Goal: Task Accomplishment & Management: Manage account settings

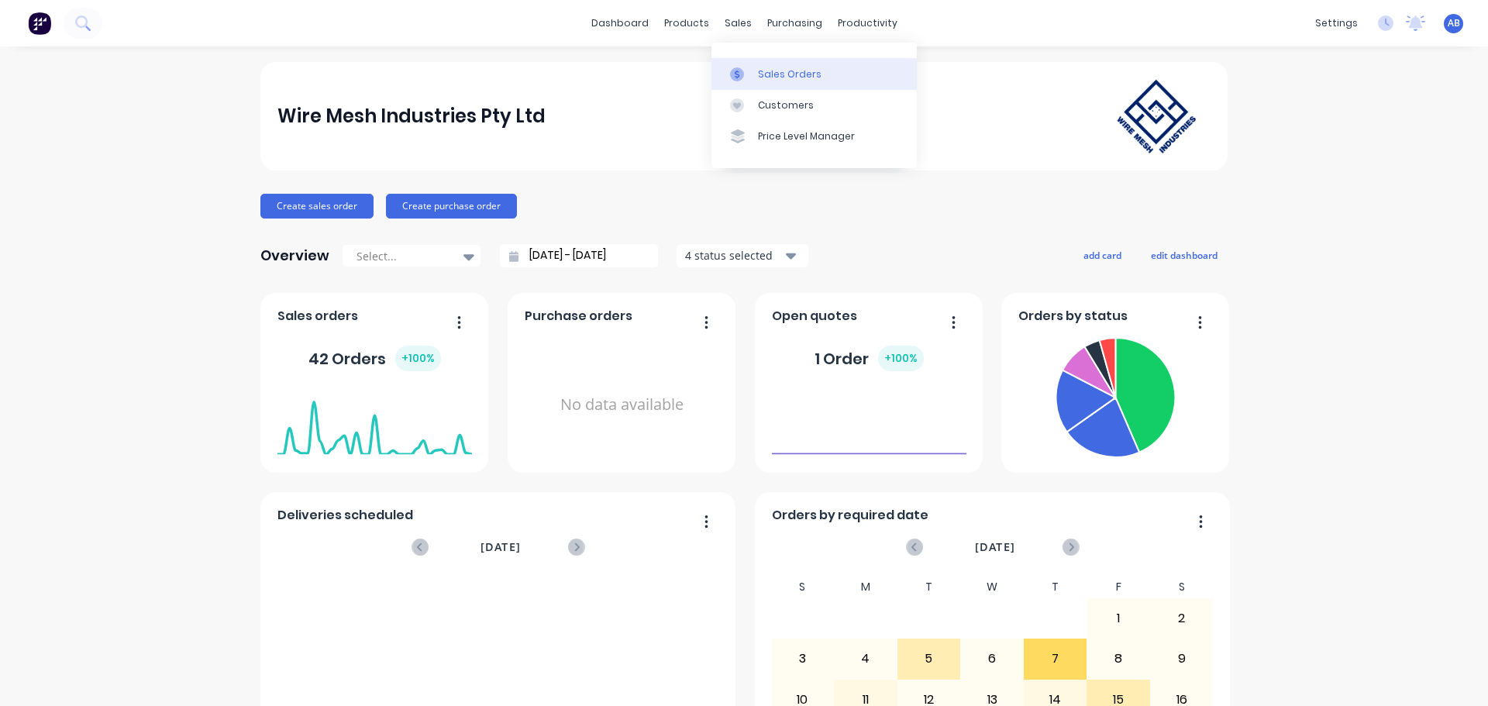
click at [771, 64] on link "Sales Orders" at bounding box center [814, 73] width 205 height 31
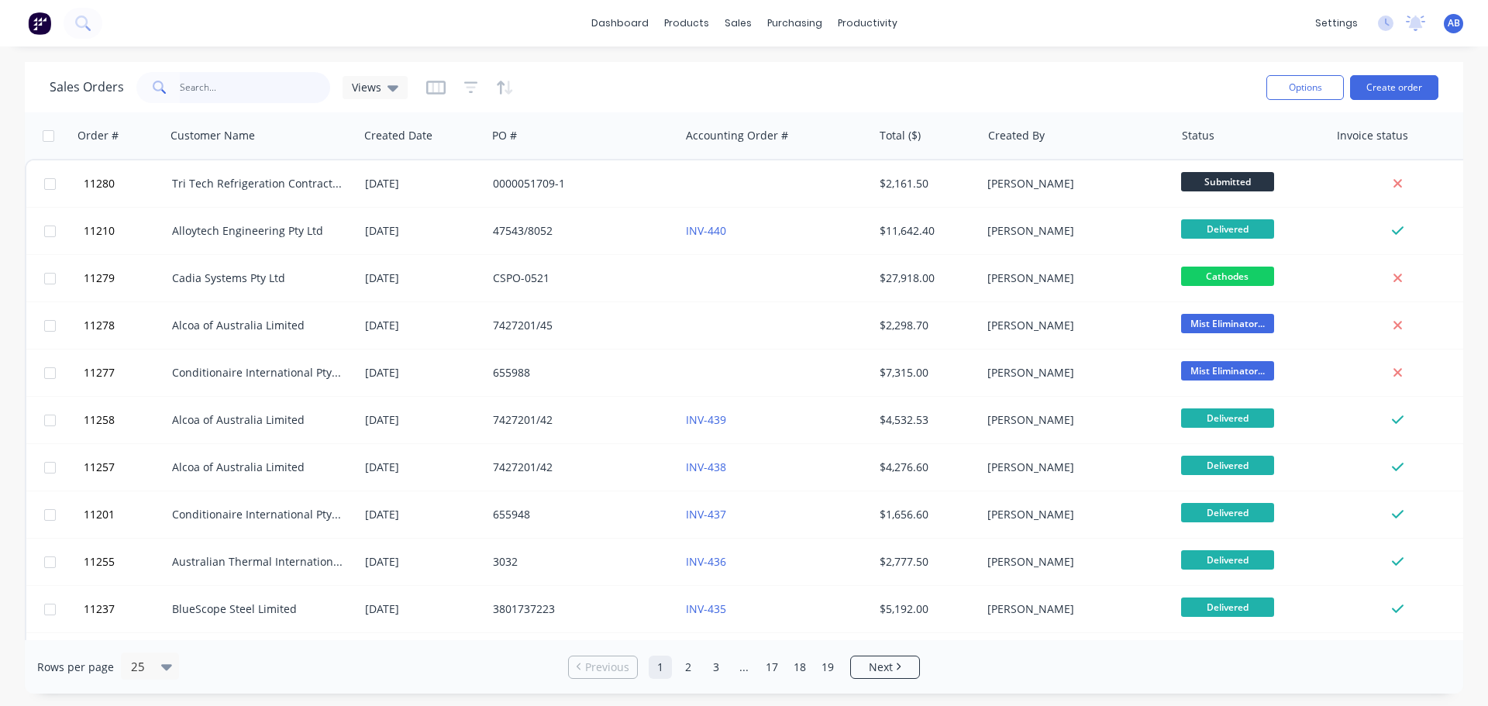
click at [218, 93] on input "text" at bounding box center [255, 87] width 151 height 31
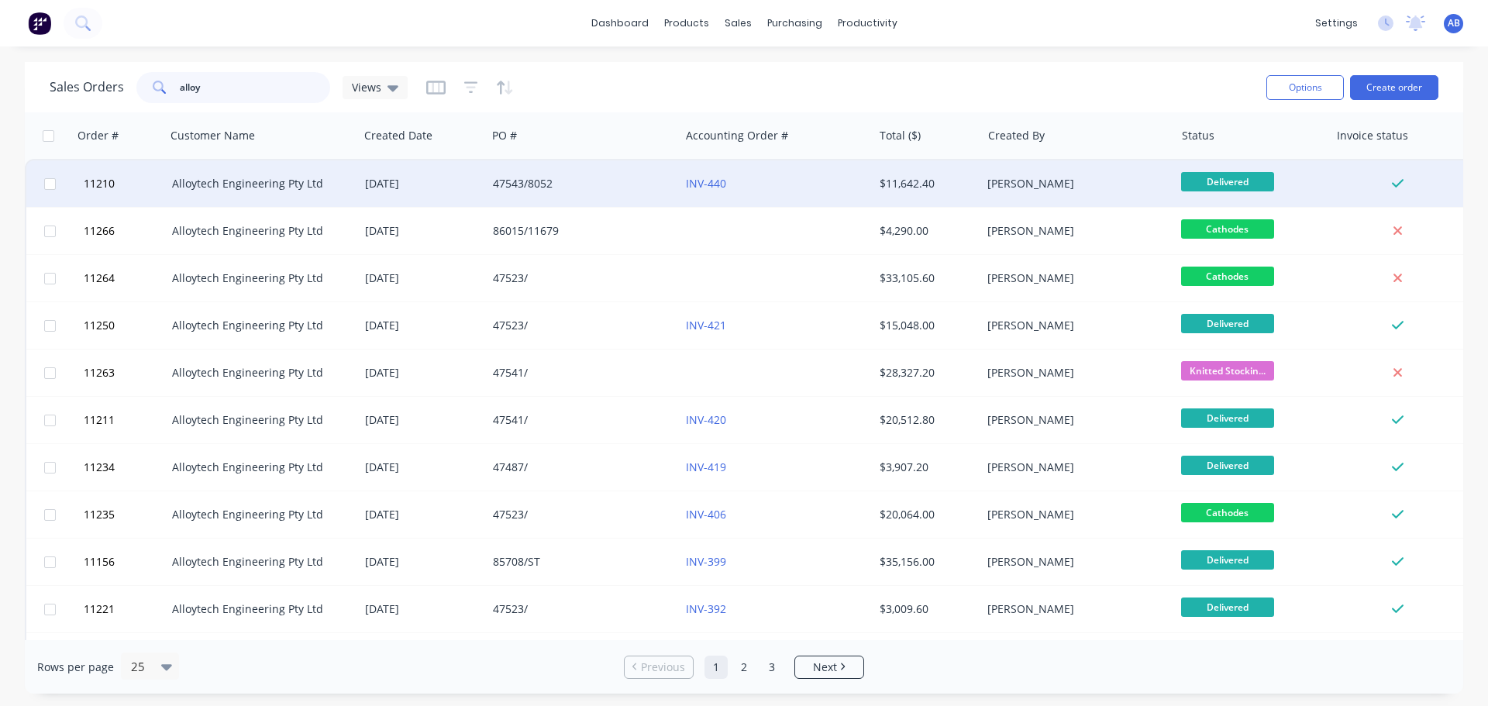
type input "alloy"
click at [608, 185] on div "47543/8052" at bounding box center [579, 184] width 172 height 16
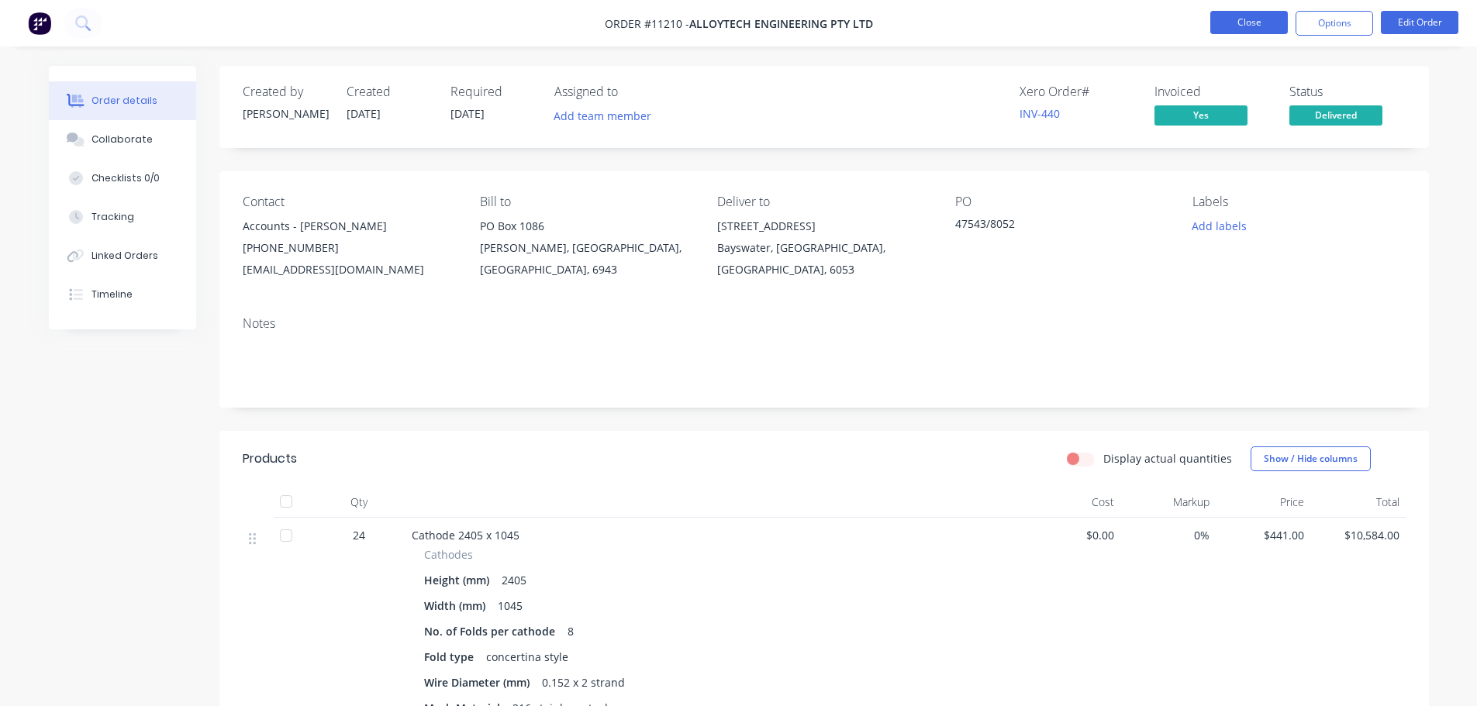
click at [1230, 21] on button "Close" at bounding box center [1249, 22] width 78 height 23
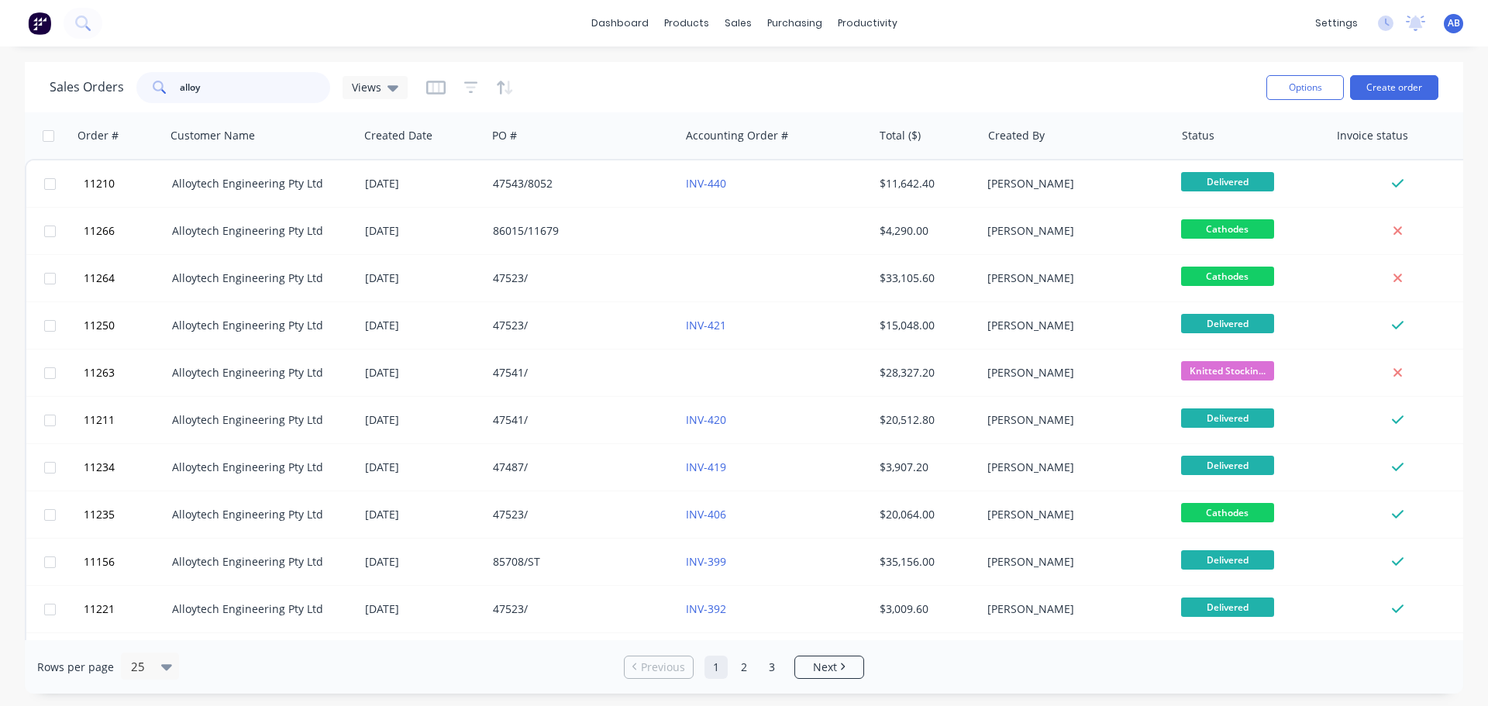
click at [227, 88] on input "alloy" at bounding box center [255, 87] width 151 height 31
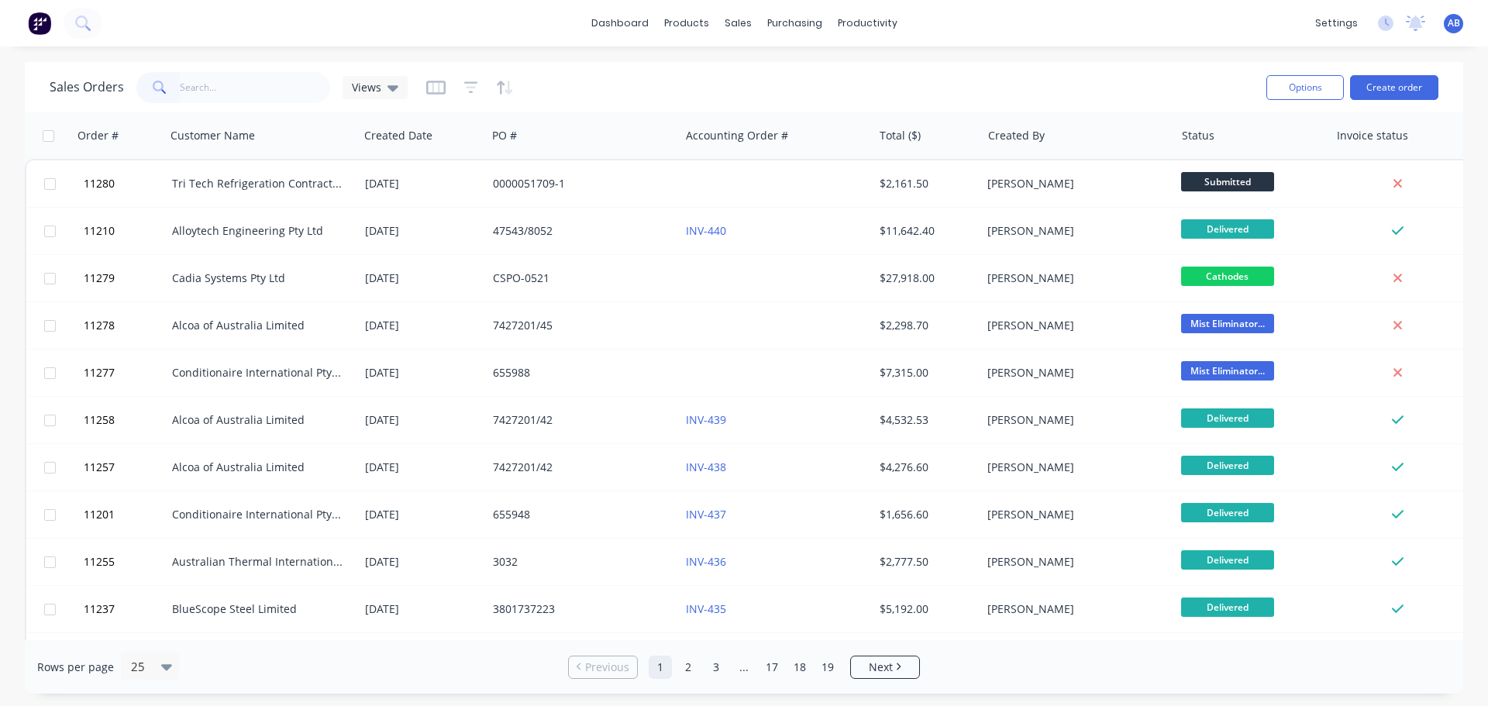
click at [36, 25] on img at bounding box center [39, 23] width 23 height 23
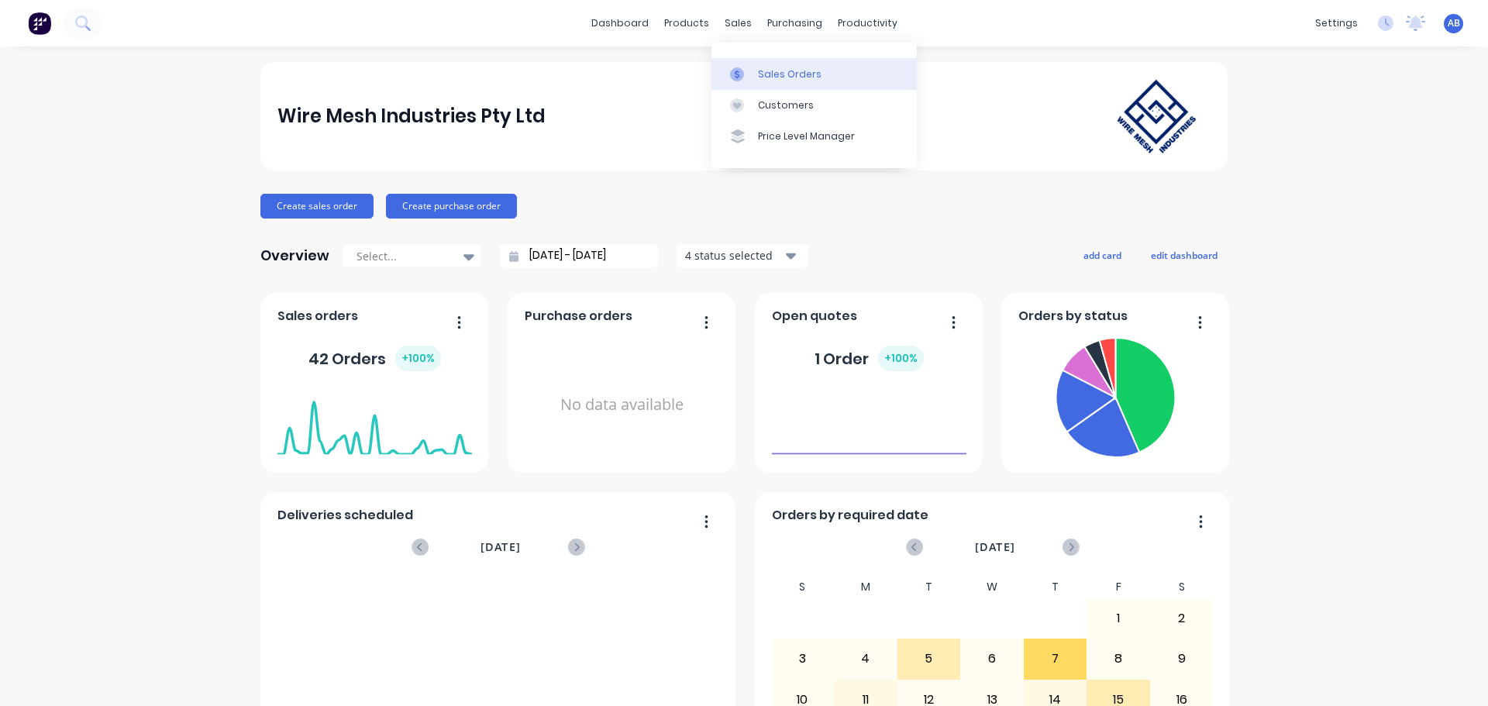
click at [761, 71] on div "Sales Orders" at bounding box center [790, 74] width 64 height 14
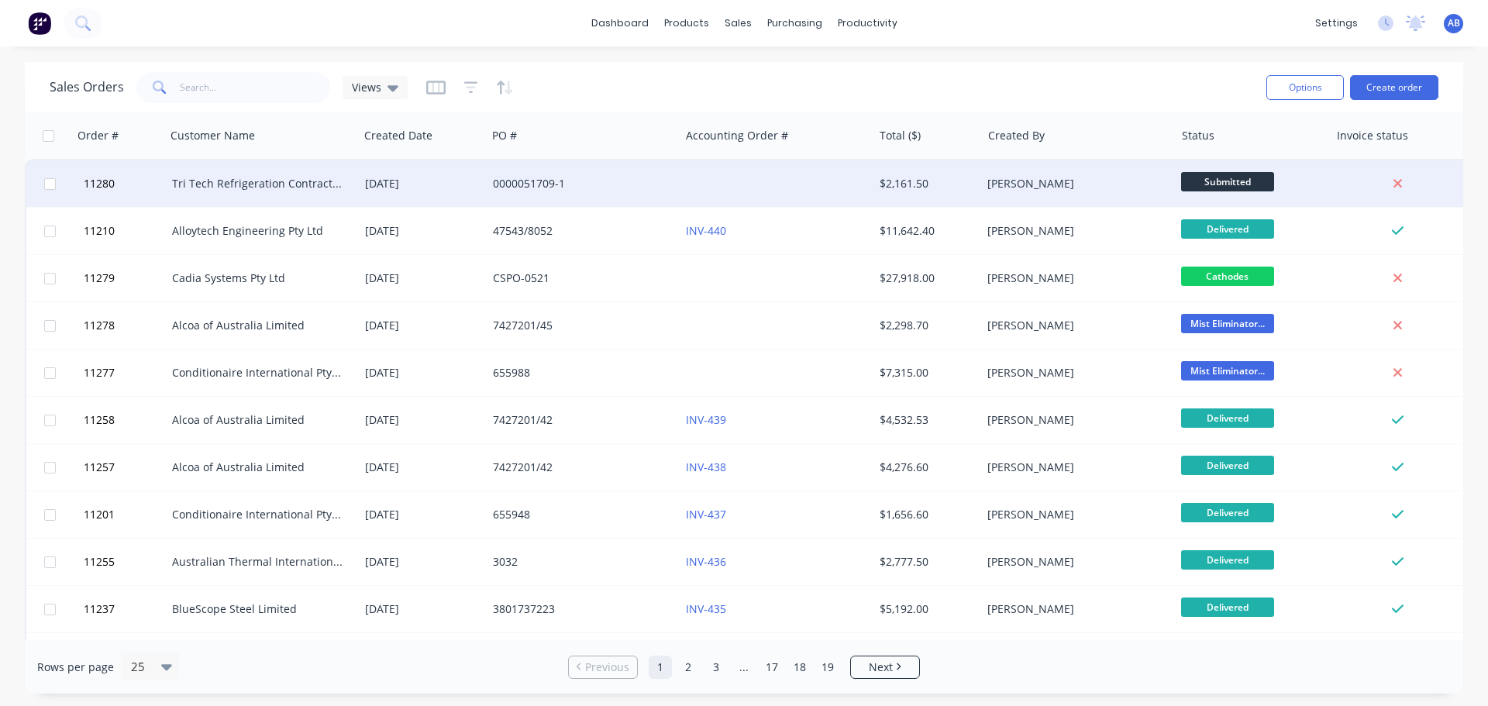
click at [693, 181] on div at bounding box center [776, 183] width 193 height 47
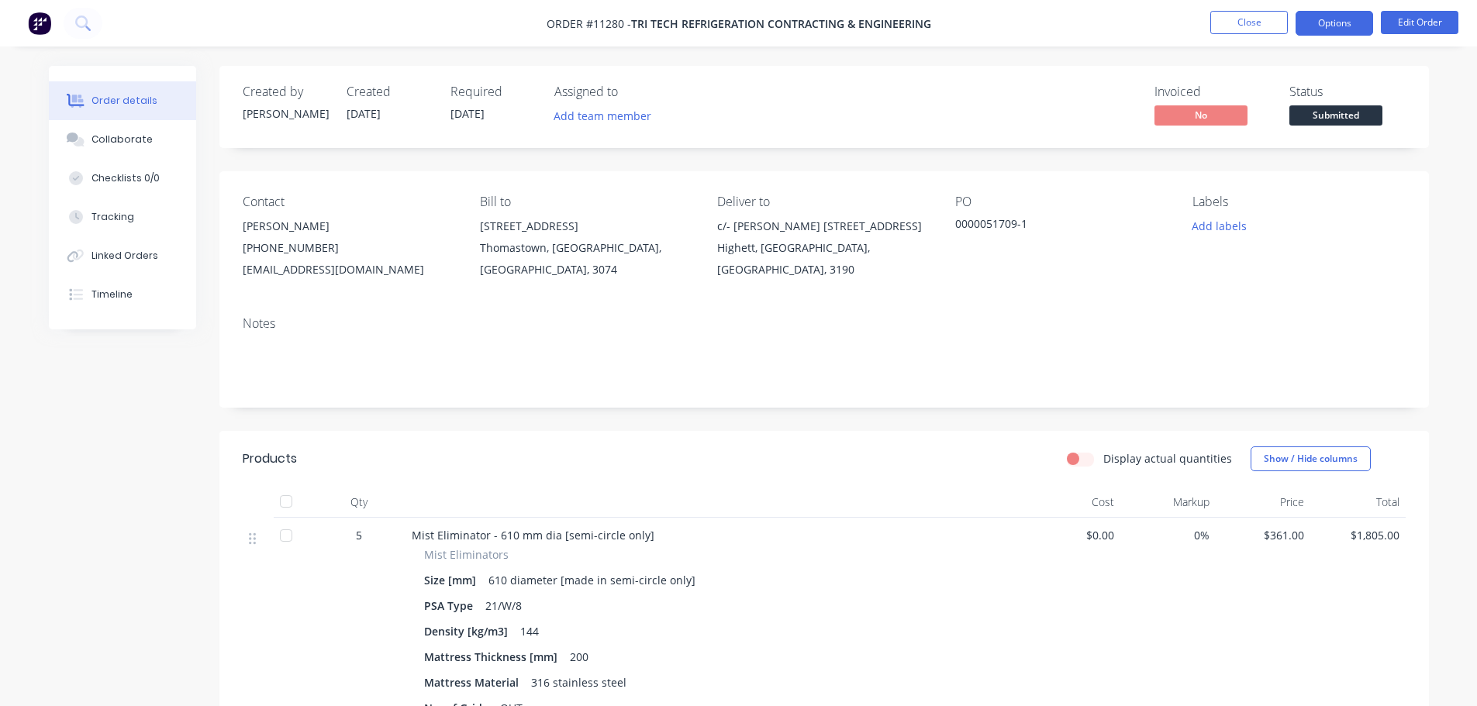
click at [1344, 26] on button "Options" at bounding box center [1334, 23] width 78 height 25
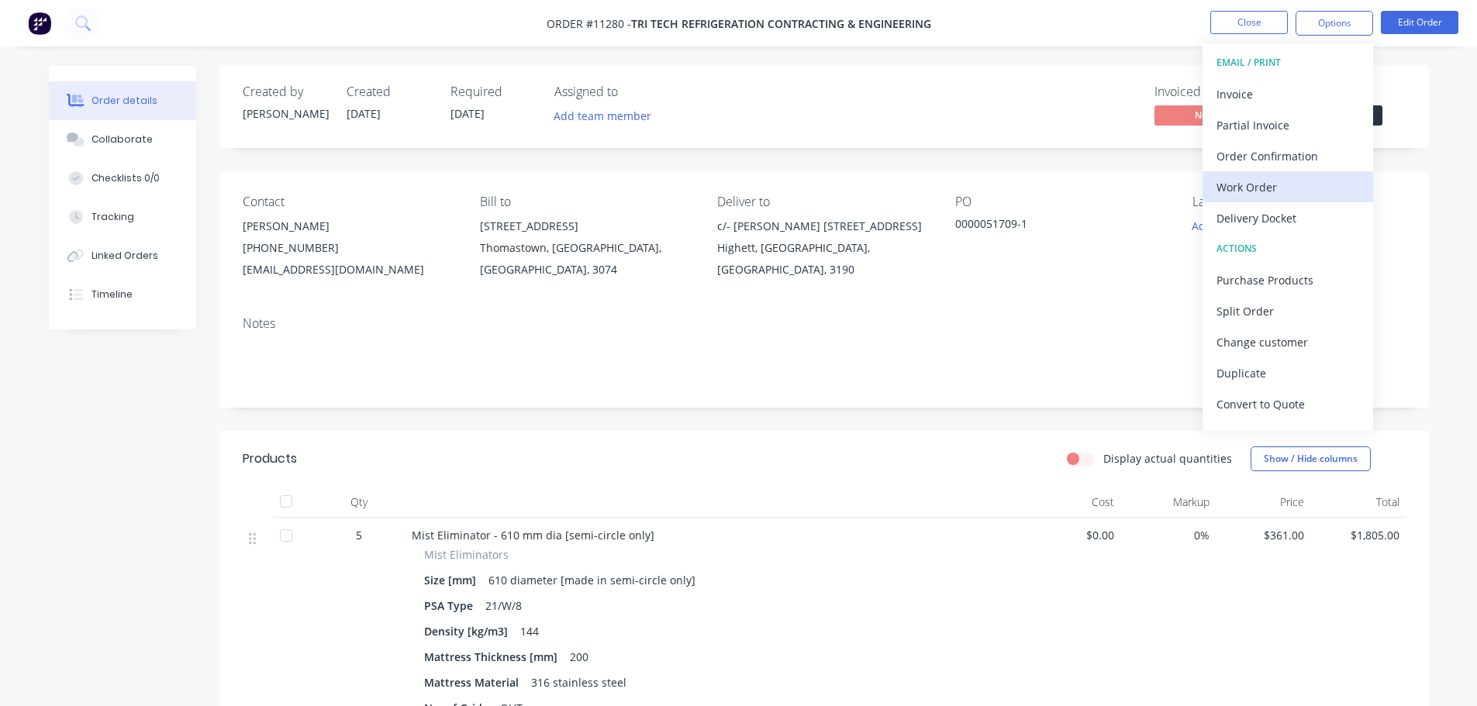
click at [1256, 191] on div "Work Order" at bounding box center [1287, 187] width 143 height 22
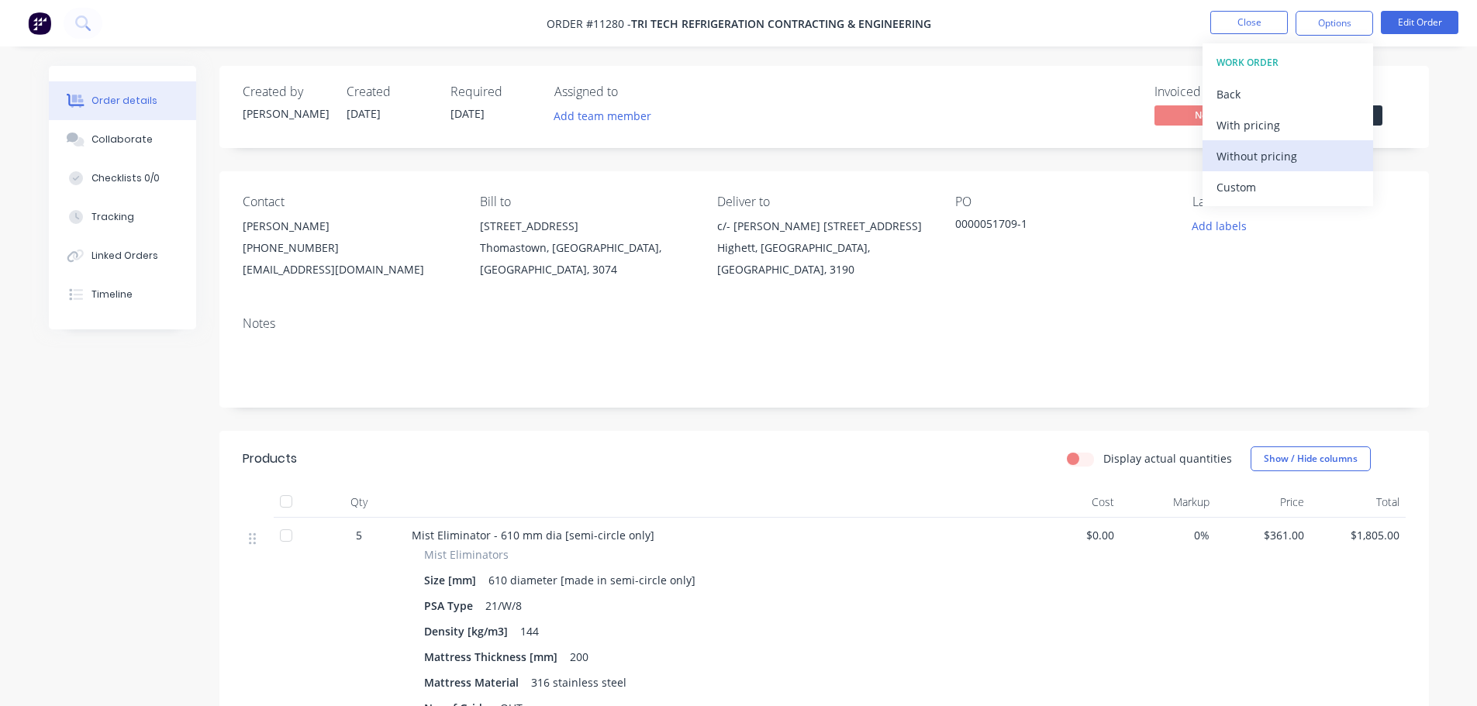
click at [1252, 158] on div "Without pricing" at bounding box center [1287, 156] width 143 height 22
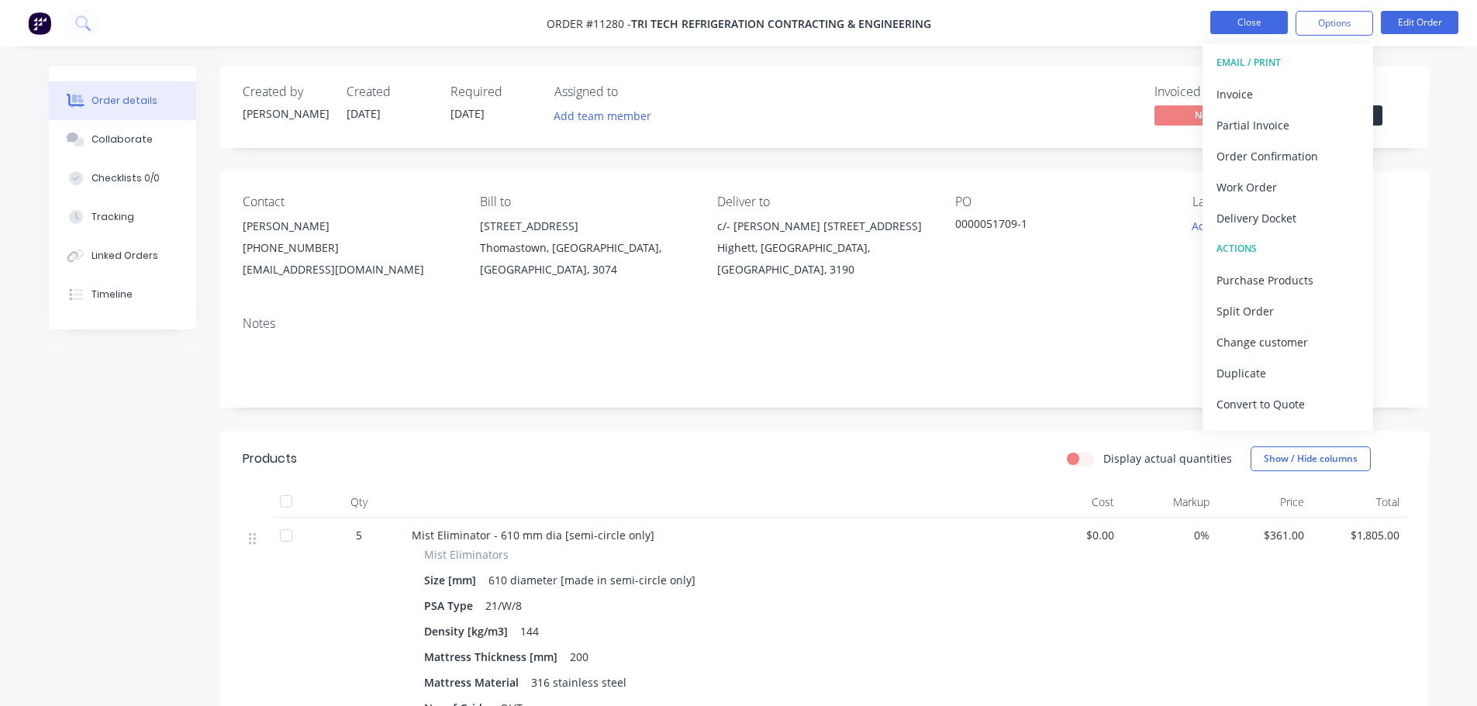
click at [1243, 26] on button "Close" at bounding box center [1249, 22] width 78 height 23
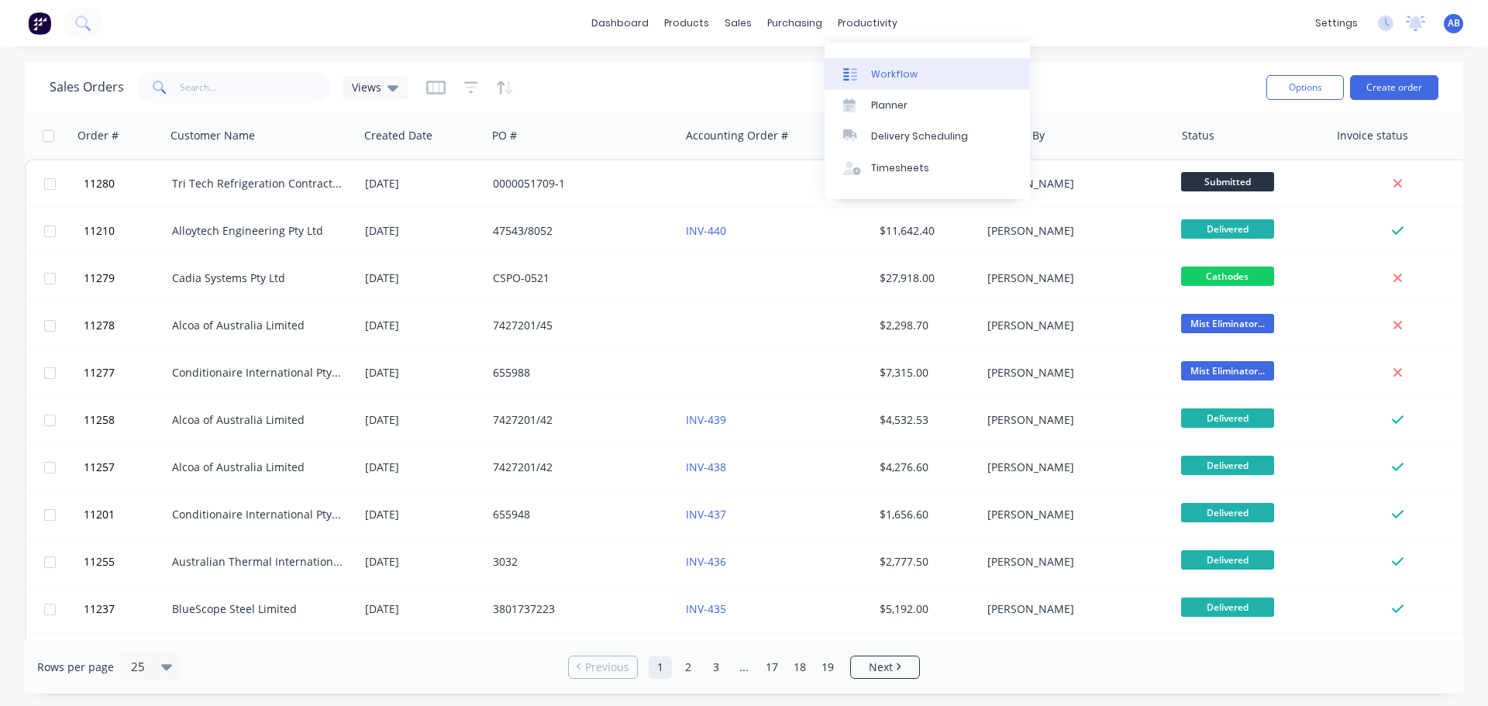
click at [878, 73] on div "Workflow" at bounding box center [894, 74] width 47 height 14
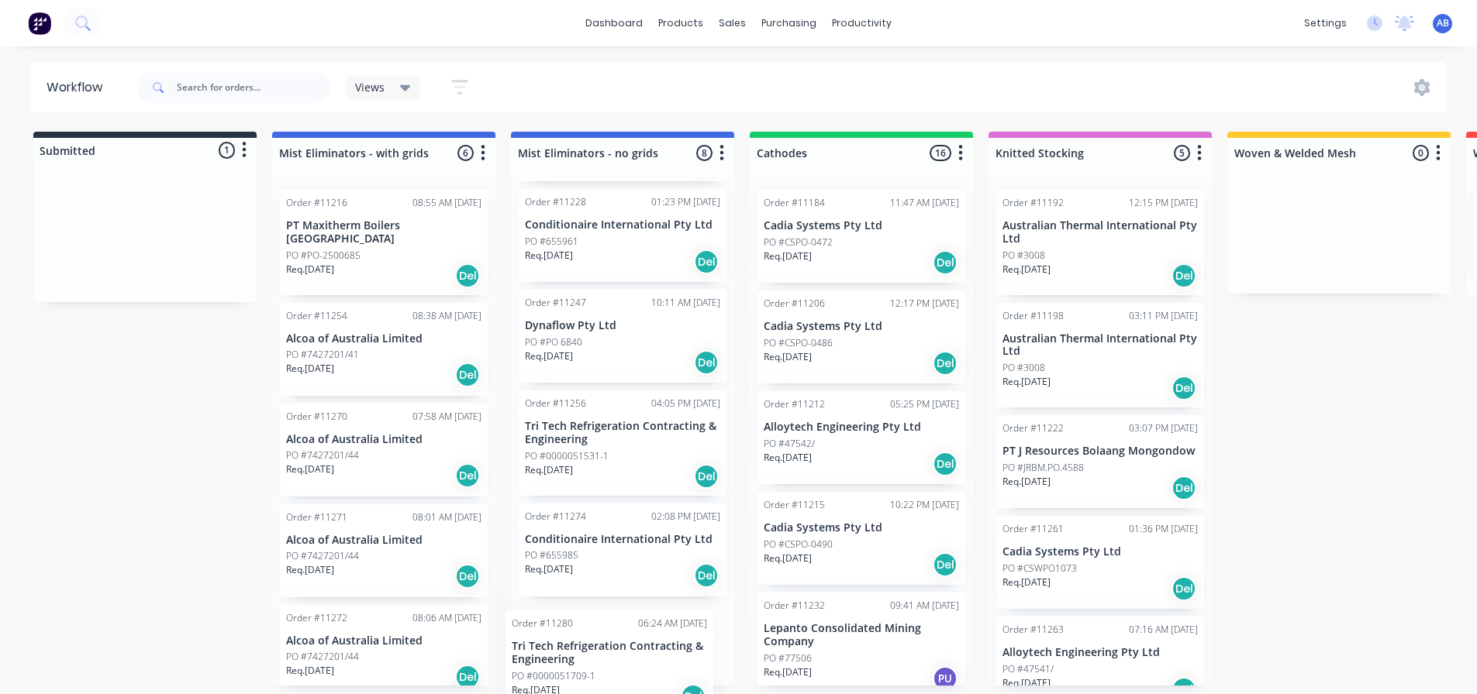
scroll to position [424, 0]
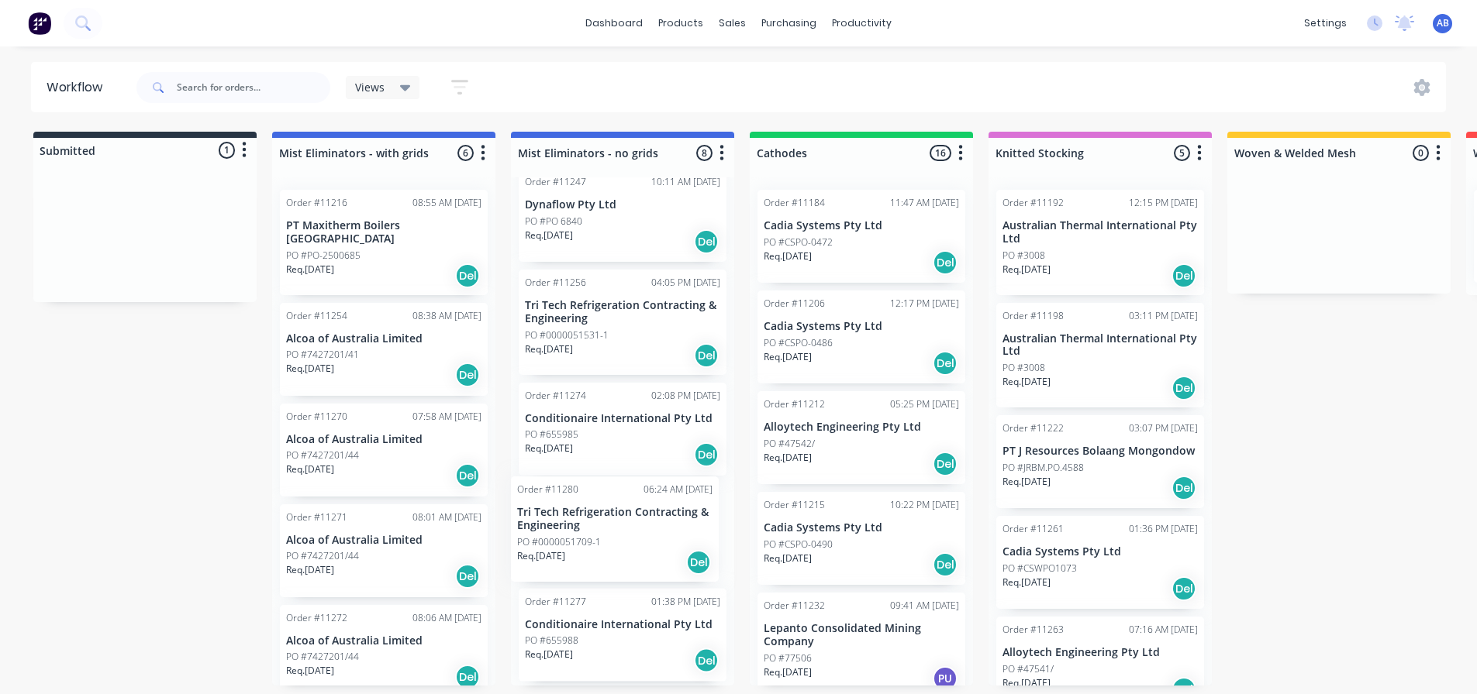
drag, startPoint x: 99, startPoint y: 245, endPoint x: 573, endPoint y: 538, distance: 556.9
click at [573, 538] on div "Submitted 1 Status colour #273444 hex #273444 Save Cancel Summaries Total order…" at bounding box center [1055, 409] width 2135 height 554
click at [594, 556] on div "Req. [DATE] Del" at bounding box center [622, 569] width 195 height 26
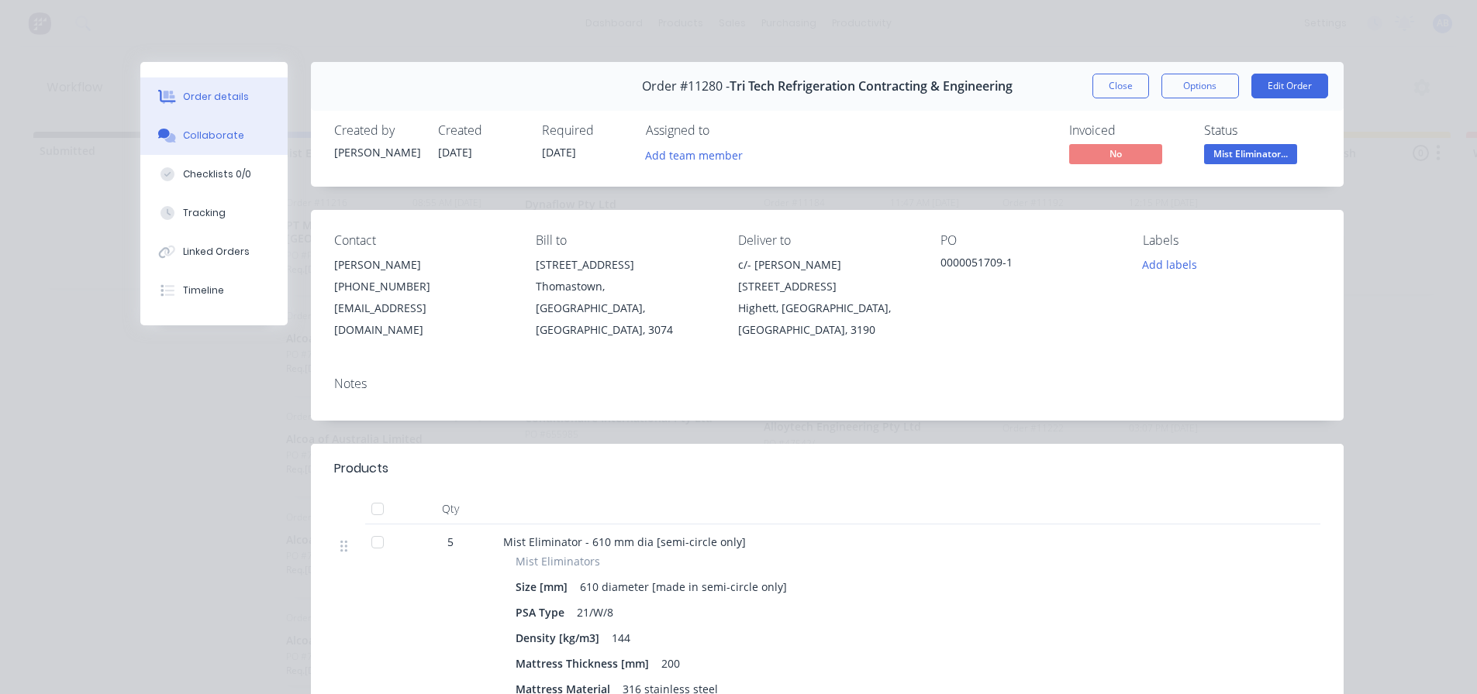
click at [201, 136] on div "Collaborate" at bounding box center [213, 136] width 61 height 14
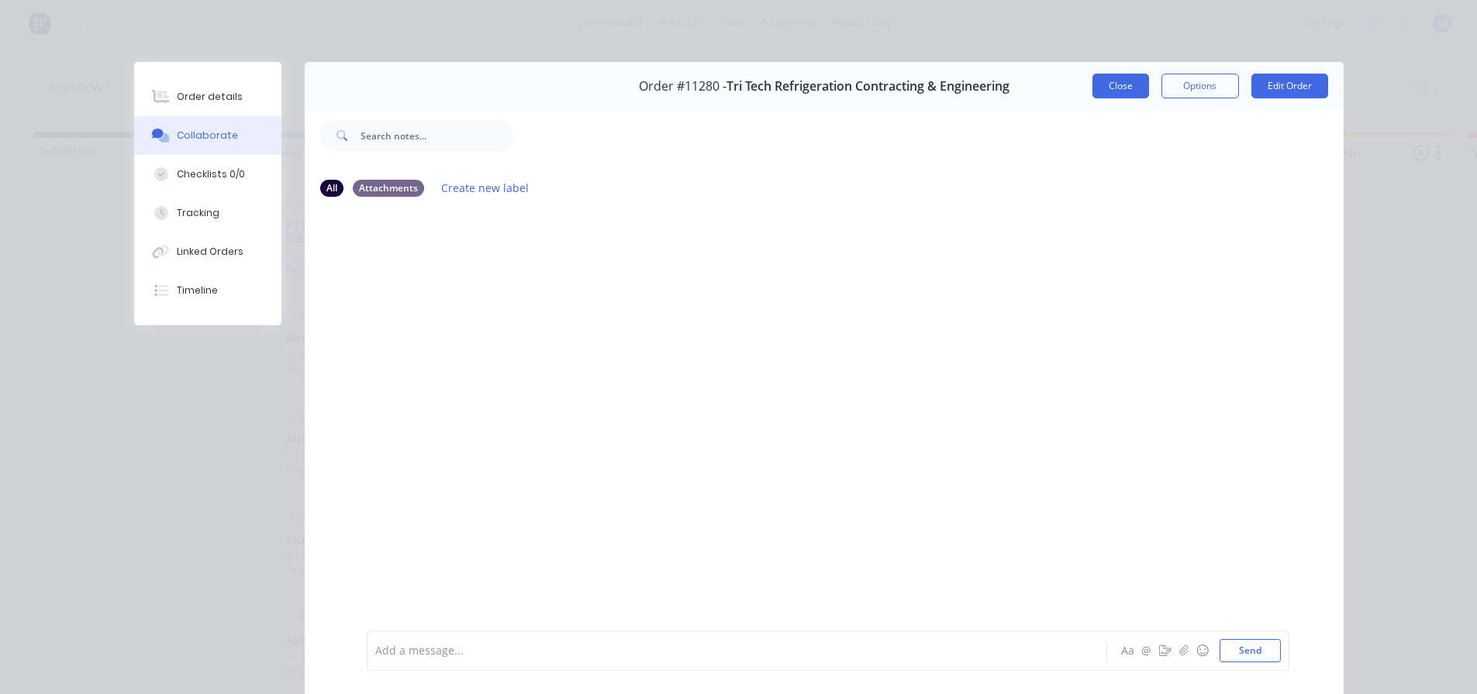
click at [1123, 82] on button "Close" at bounding box center [1120, 86] width 57 height 25
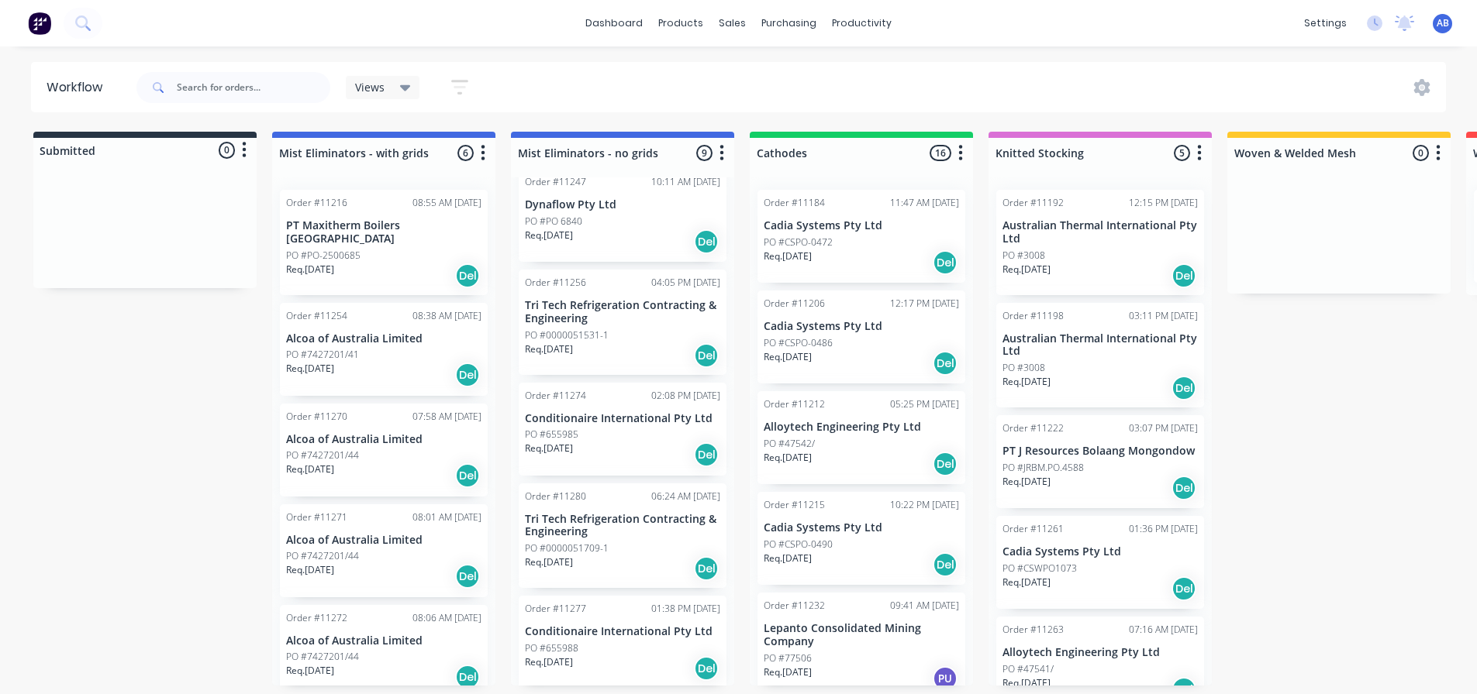
click at [39, 27] on img at bounding box center [39, 23] width 23 height 23
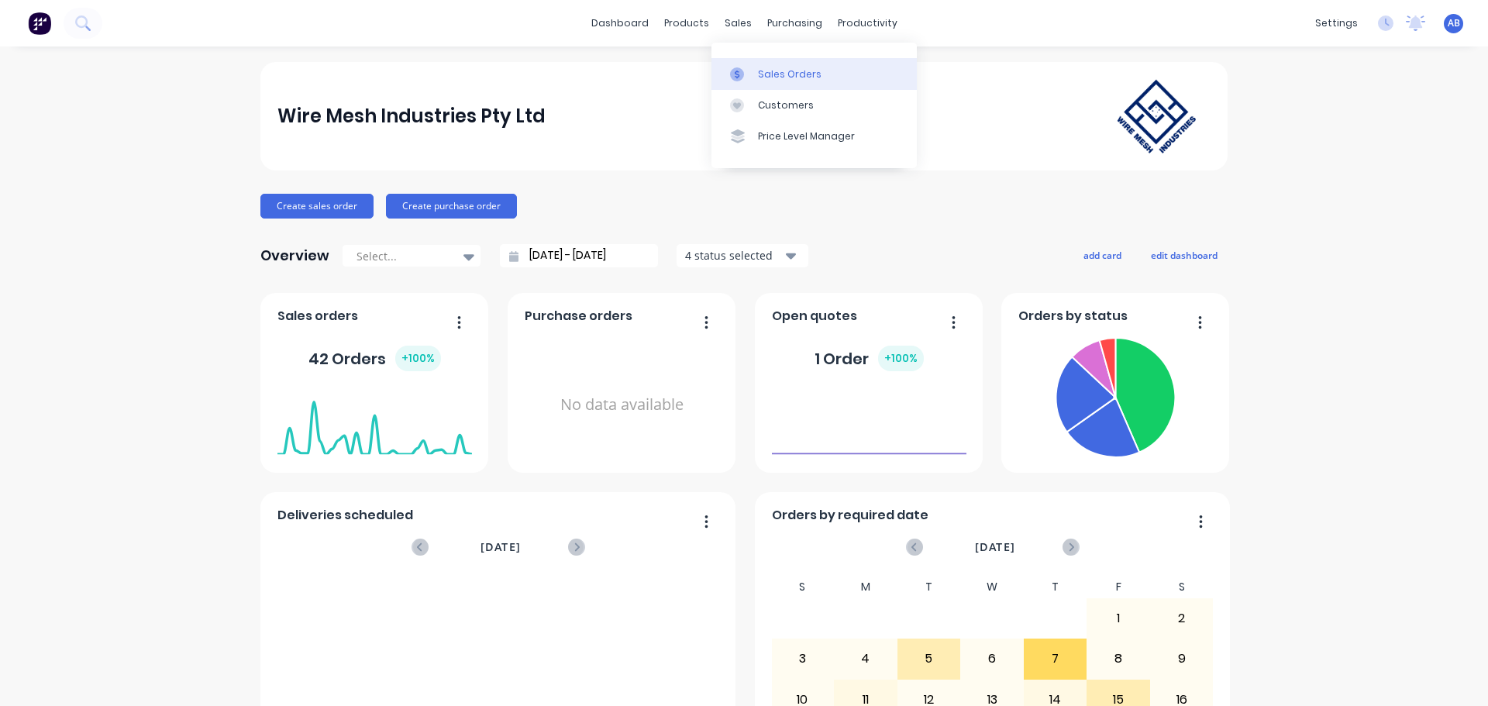
click at [770, 68] on div "Sales Orders" at bounding box center [790, 74] width 64 height 14
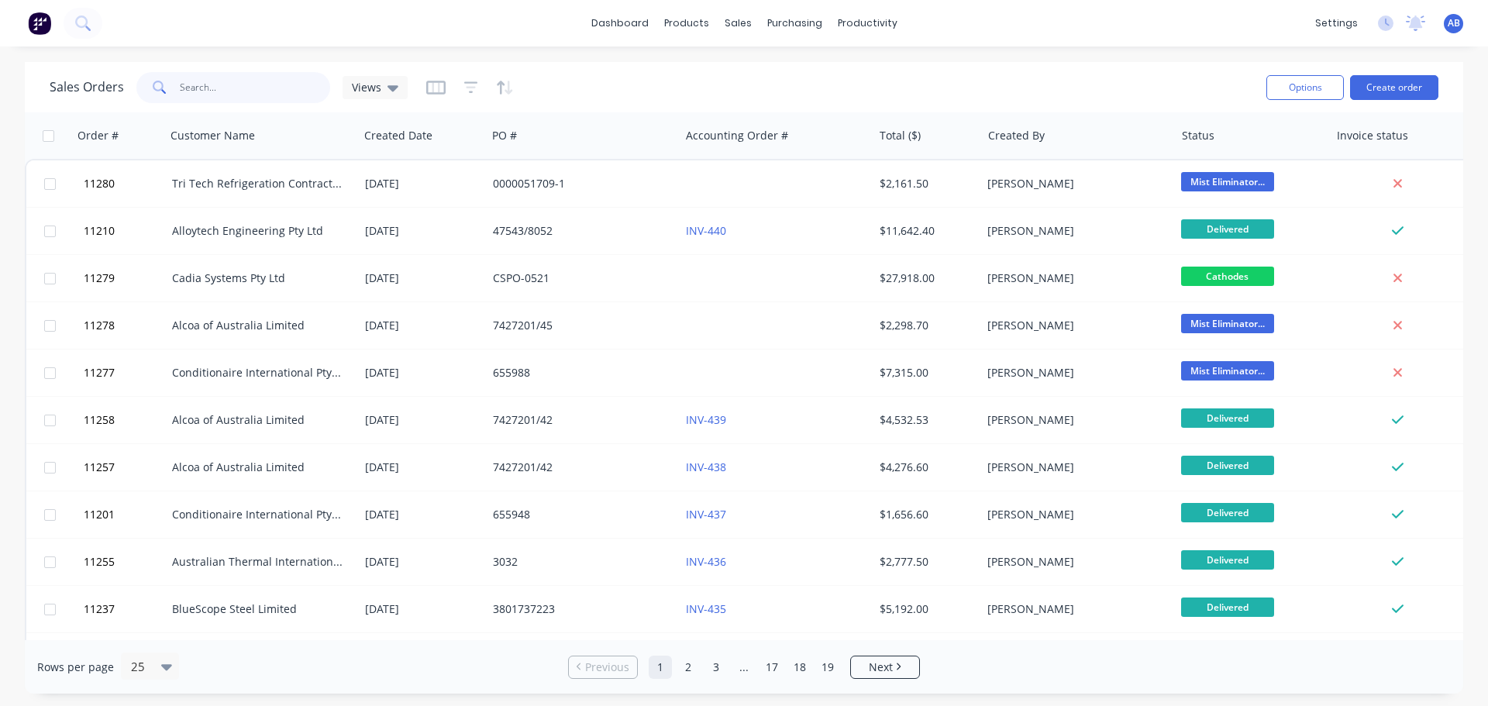
click at [221, 93] on input "text" at bounding box center [255, 87] width 151 height 31
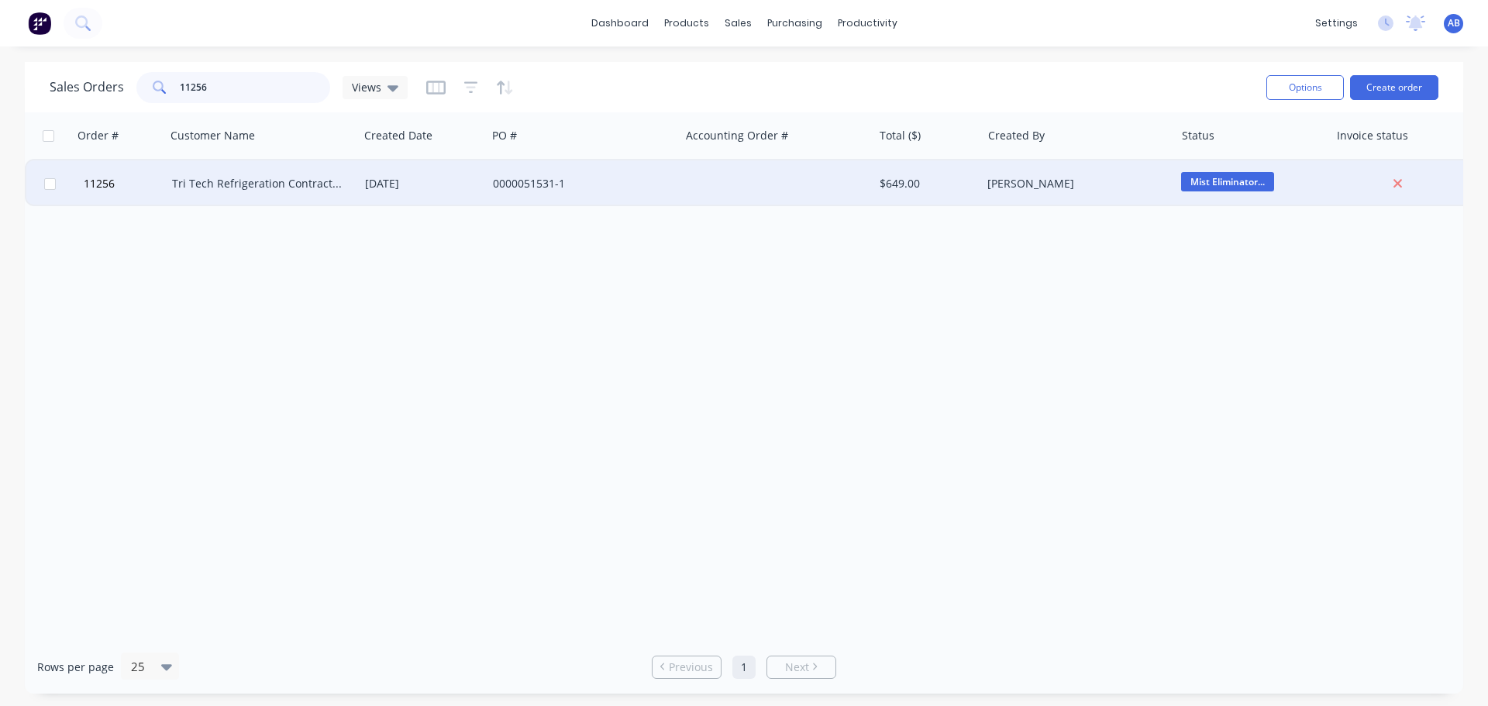
type input "11256"
click at [654, 186] on div "0000051531-1" at bounding box center [579, 184] width 172 height 16
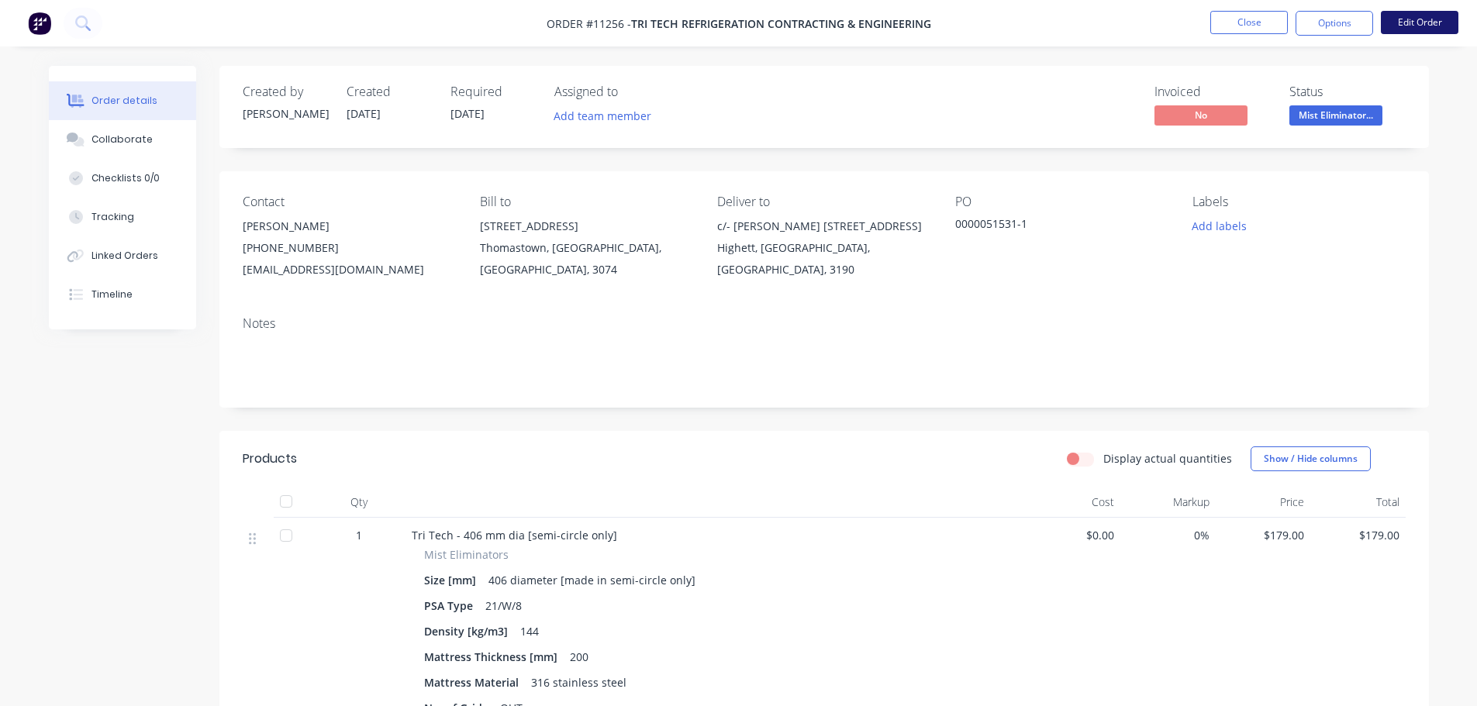
click at [1425, 22] on button "Edit Order" at bounding box center [1419, 22] width 78 height 23
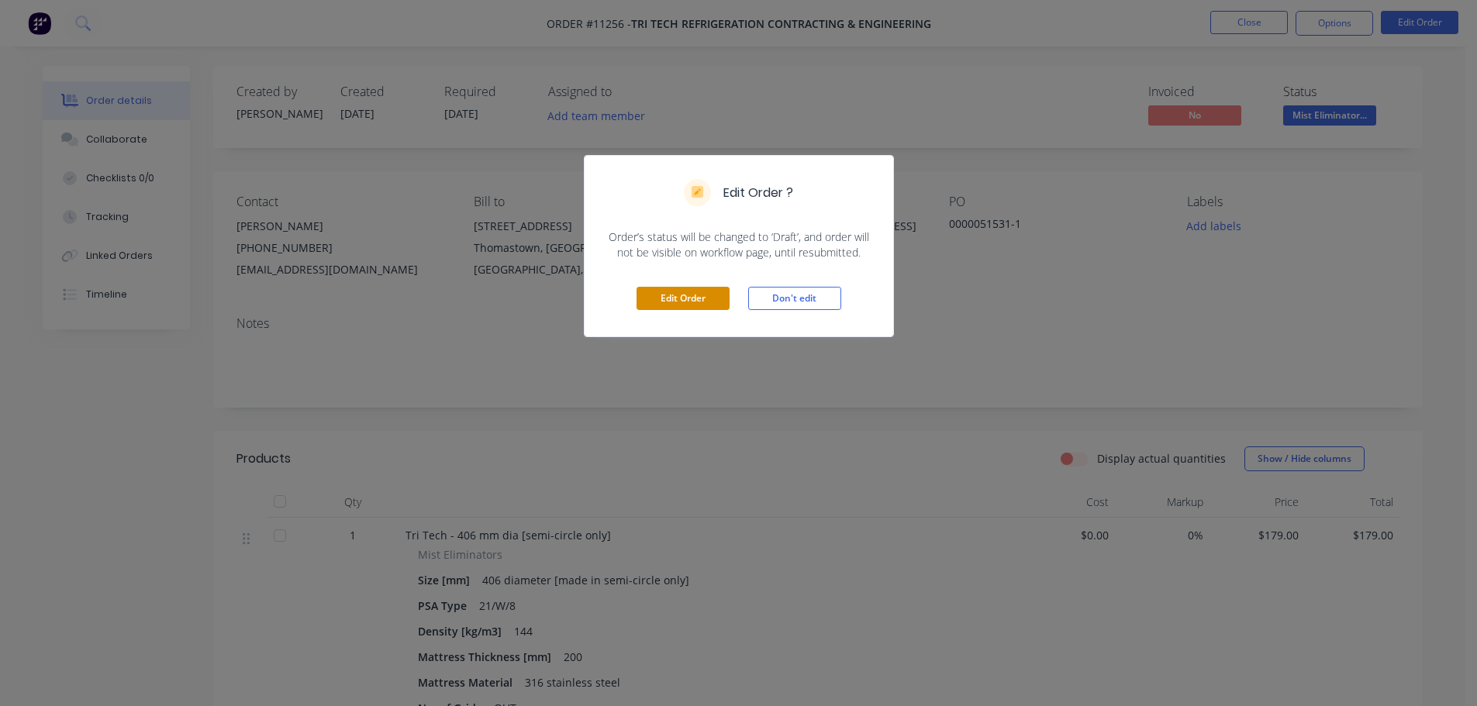
click at [677, 295] on button "Edit Order" at bounding box center [682, 298] width 93 height 23
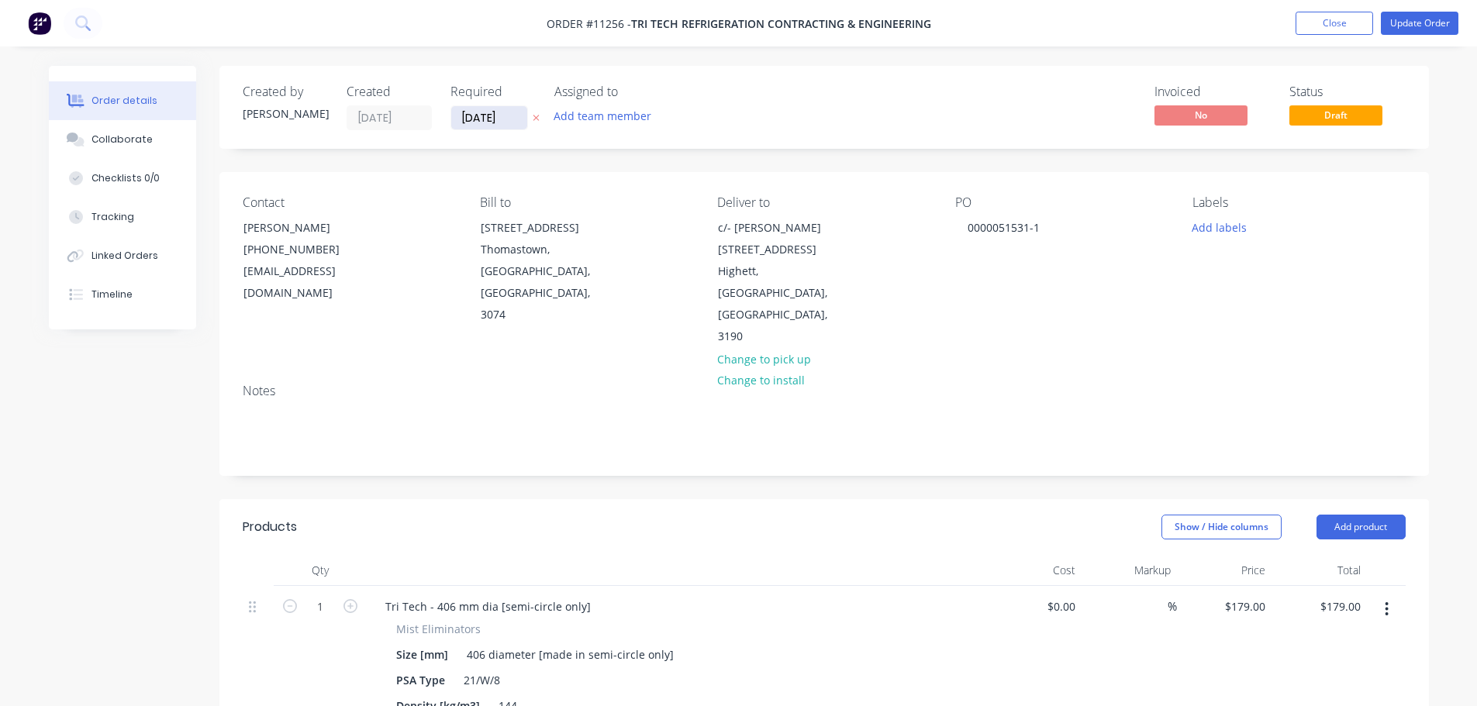
click at [468, 119] on input "[DATE]" at bounding box center [489, 117] width 76 height 23
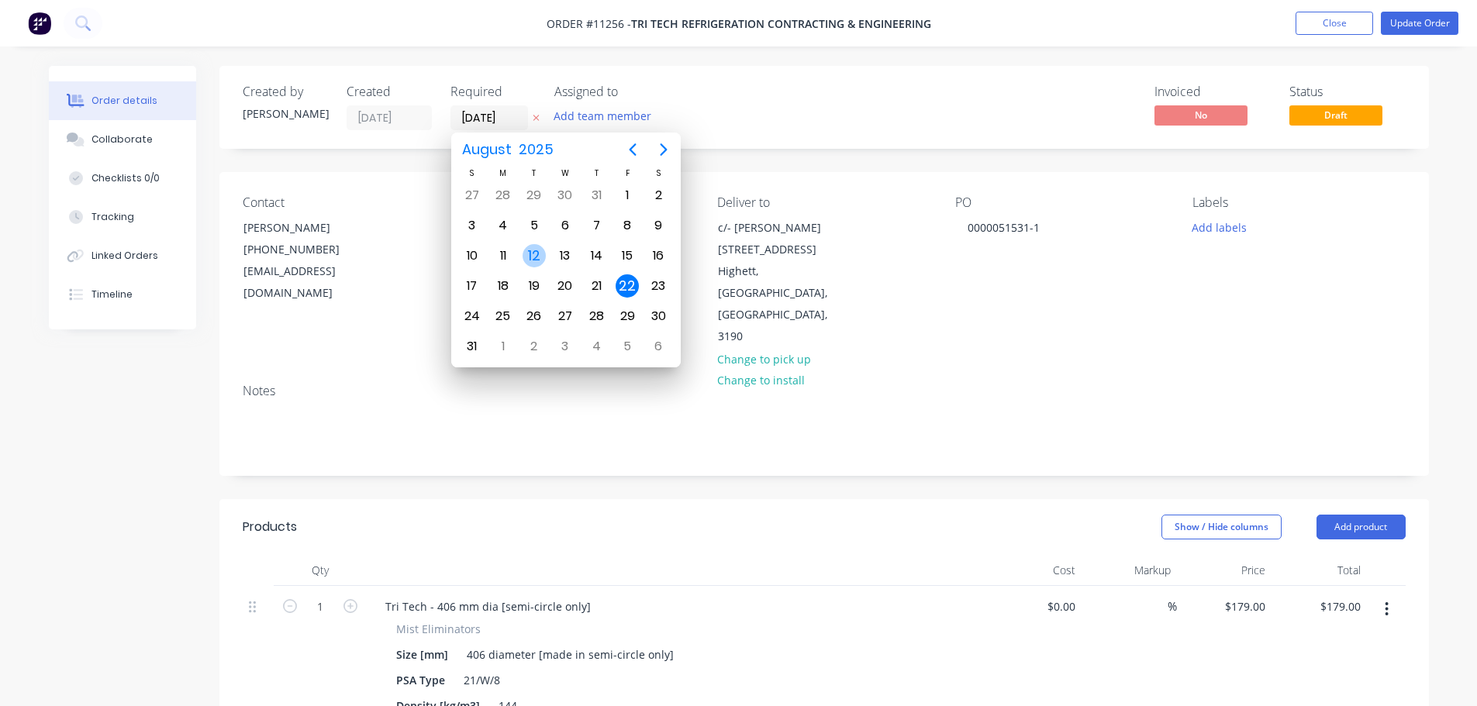
click at [538, 253] on div "12" at bounding box center [533, 255] width 23 height 23
type input "[DATE]"
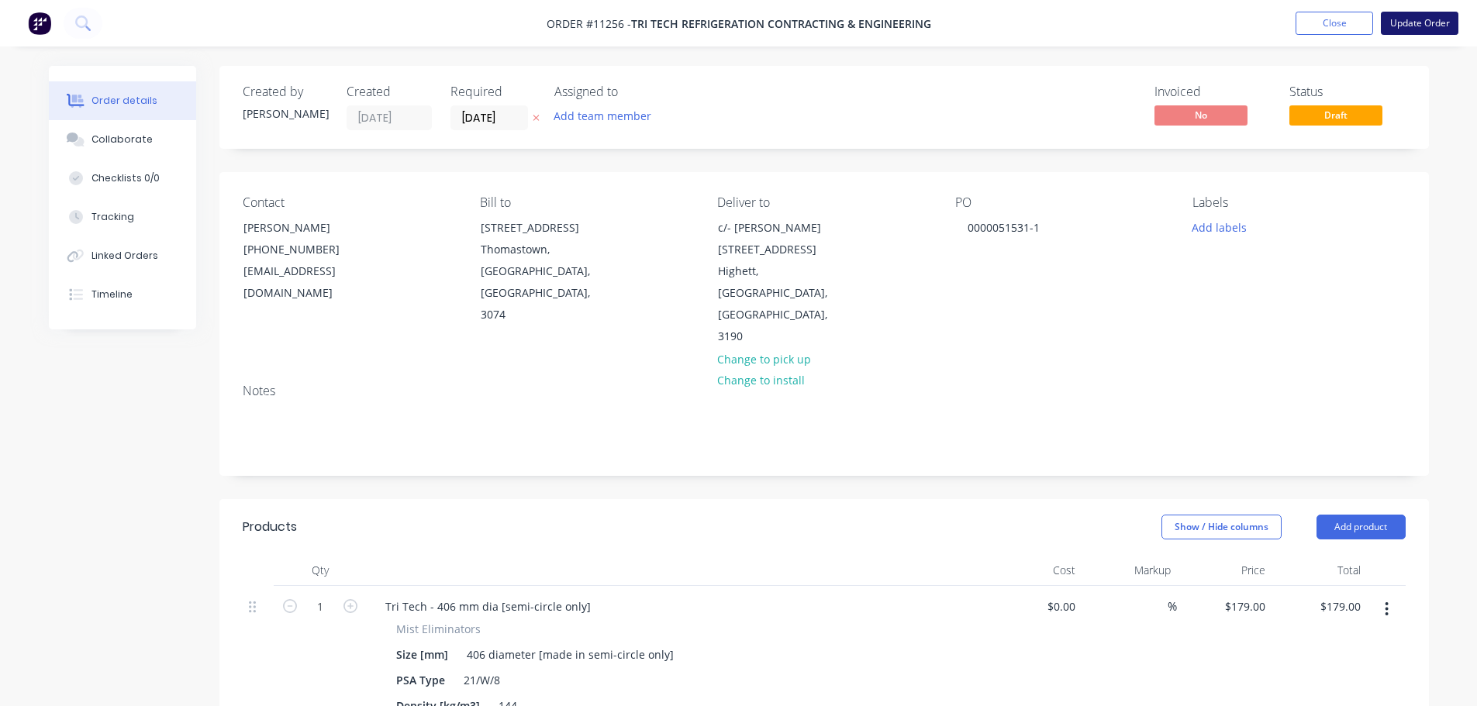
click at [1421, 16] on button "Update Order" at bounding box center [1419, 23] width 78 height 23
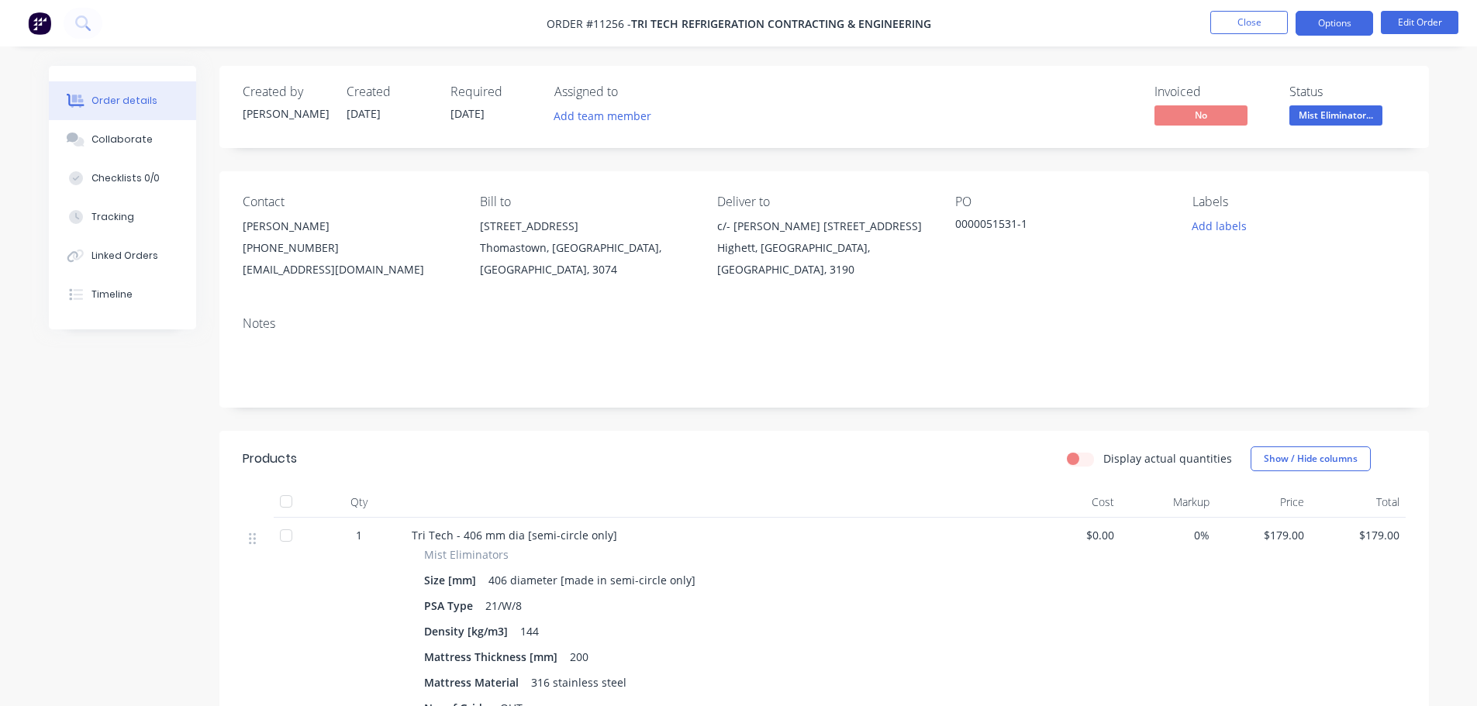
click at [1334, 27] on button "Options" at bounding box center [1334, 23] width 78 height 25
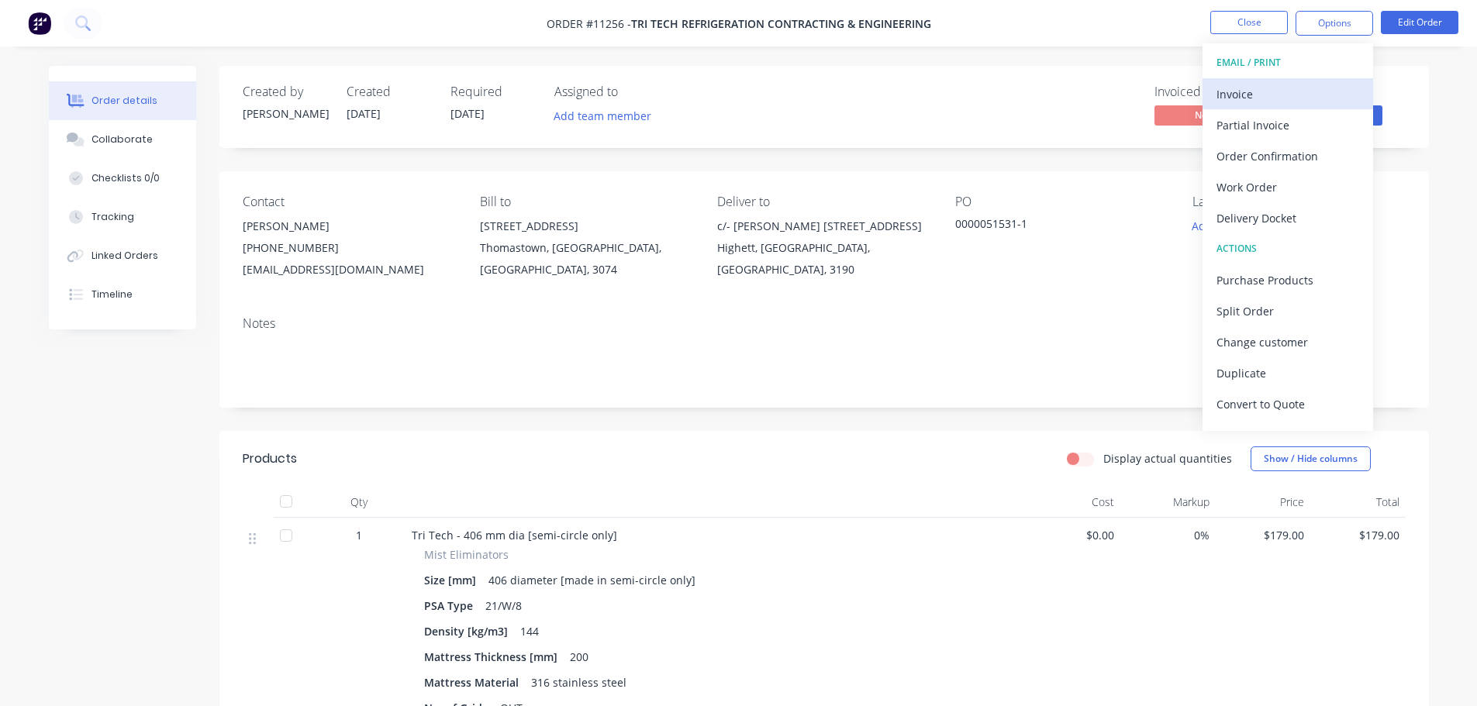
click at [1248, 91] on div "Invoice" at bounding box center [1287, 94] width 143 height 22
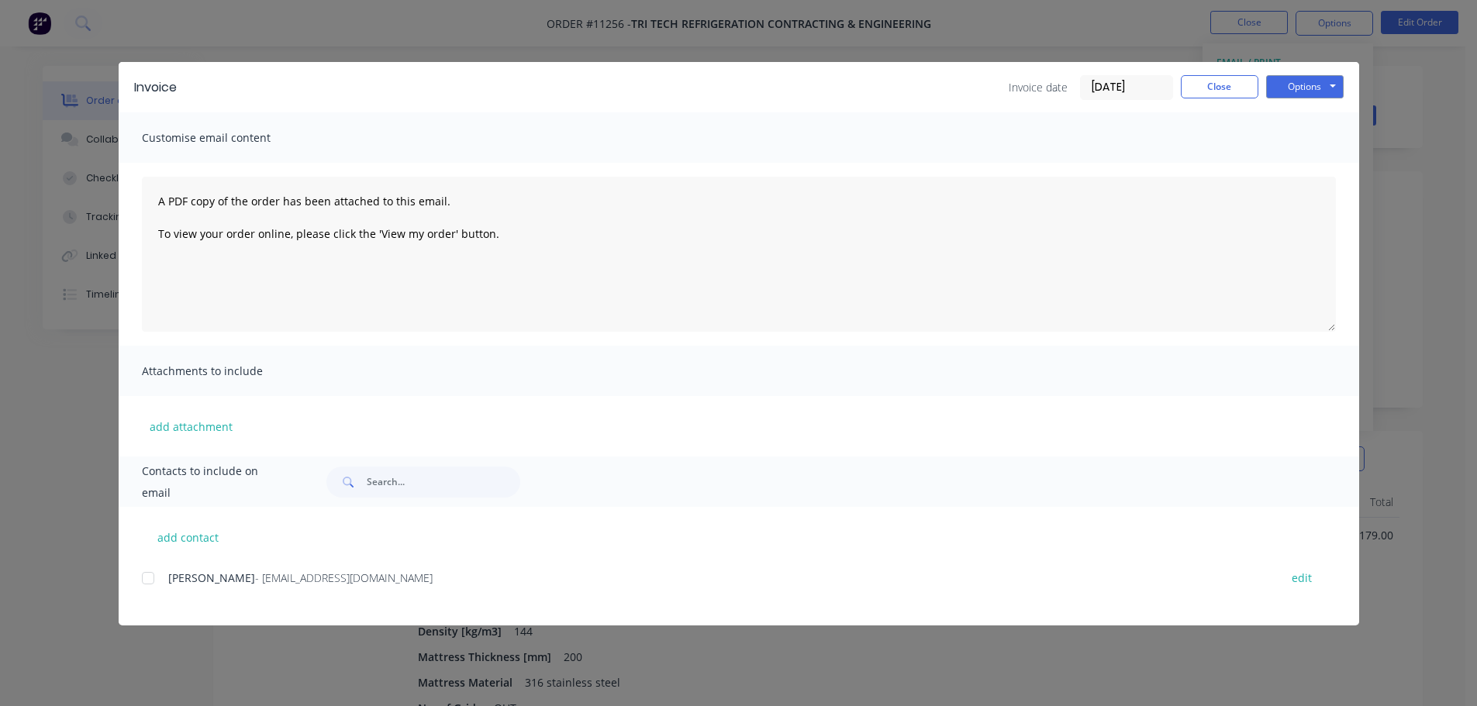
click at [146, 579] on div at bounding box center [148, 578] width 31 height 31
click at [1304, 88] on button "Options" at bounding box center [1305, 86] width 78 height 23
click at [1300, 169] on button "Email" at bounding box center [1315, 166] width 99 height 26
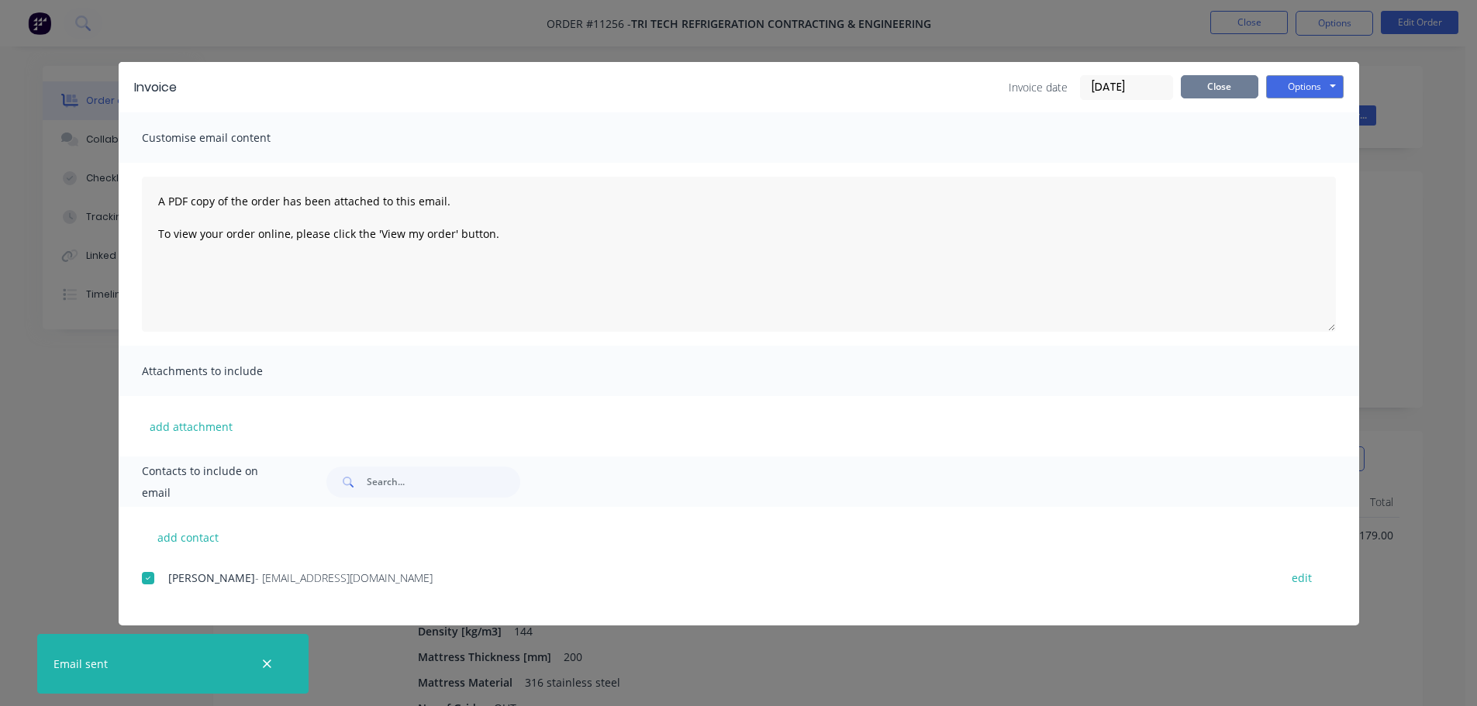
click at [1220, 94] on button "Close" at bounding box center [1219, 86] width 78 height 23
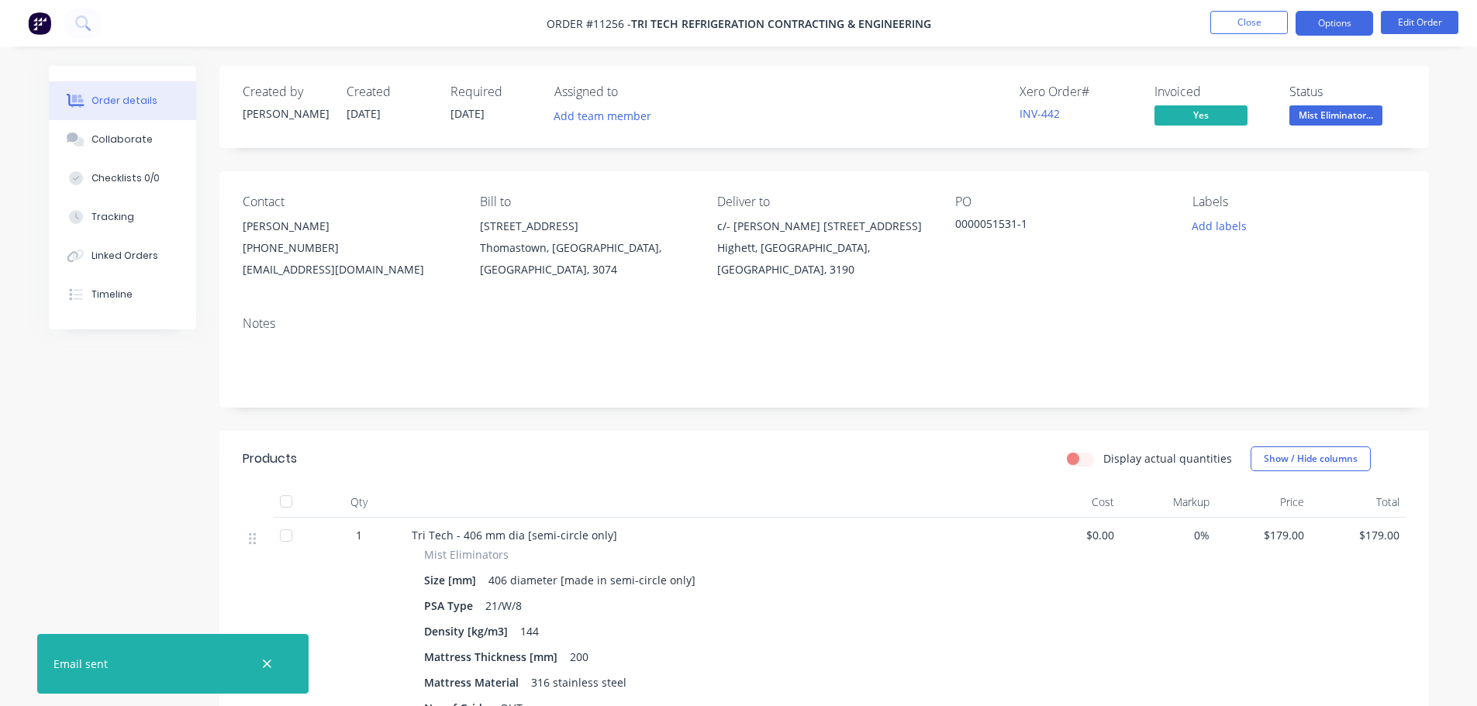
click at [1322, 28] on button "Options" at bounding box center [1334, 23] width 78 height 25
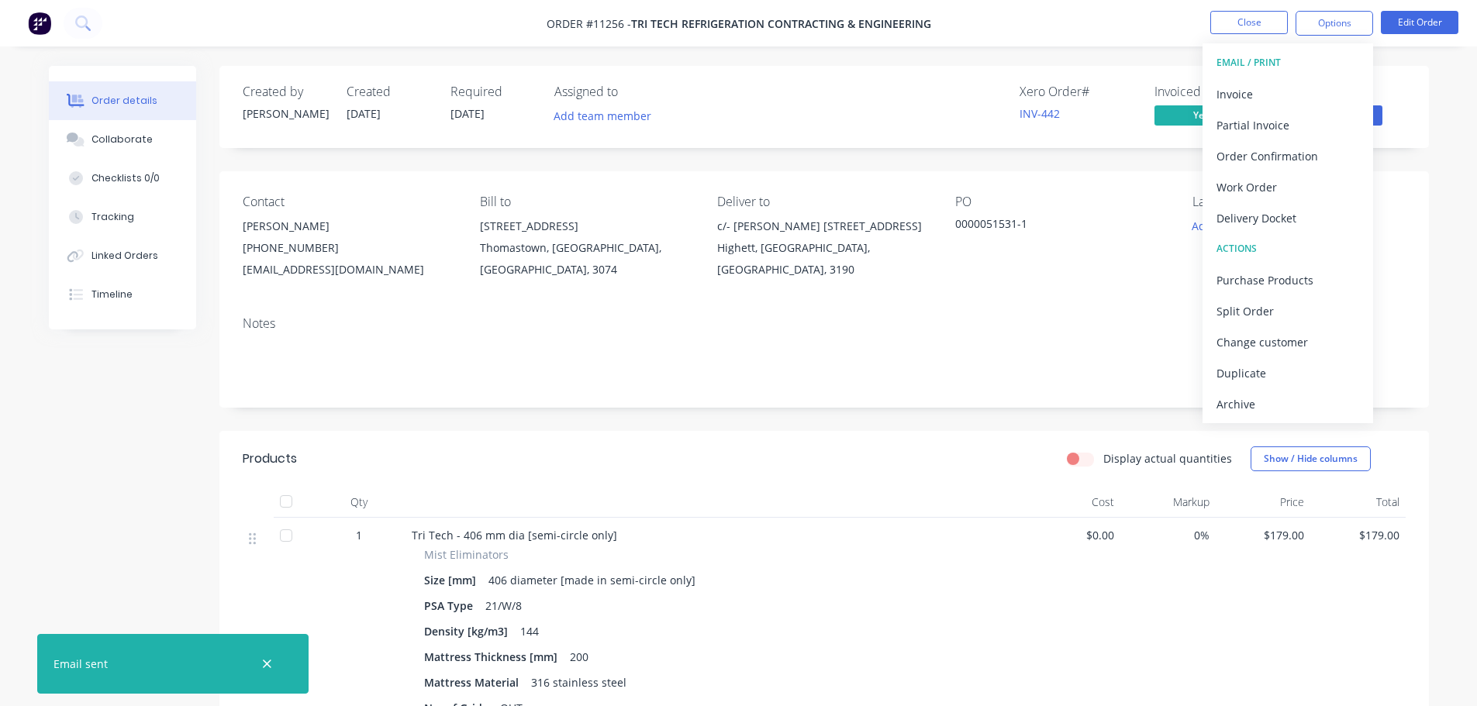
click at [1255, 213] on div "Delivery Docket" at bounding box center [1287, 218] width 143 height 22
click at [1255, 156] on div "Without pricing" at bounding box center [1287, 156] width 143 height 22
click at [1243, 28] on button "Close" at bounding box center [1249, 22] width 78 height 23
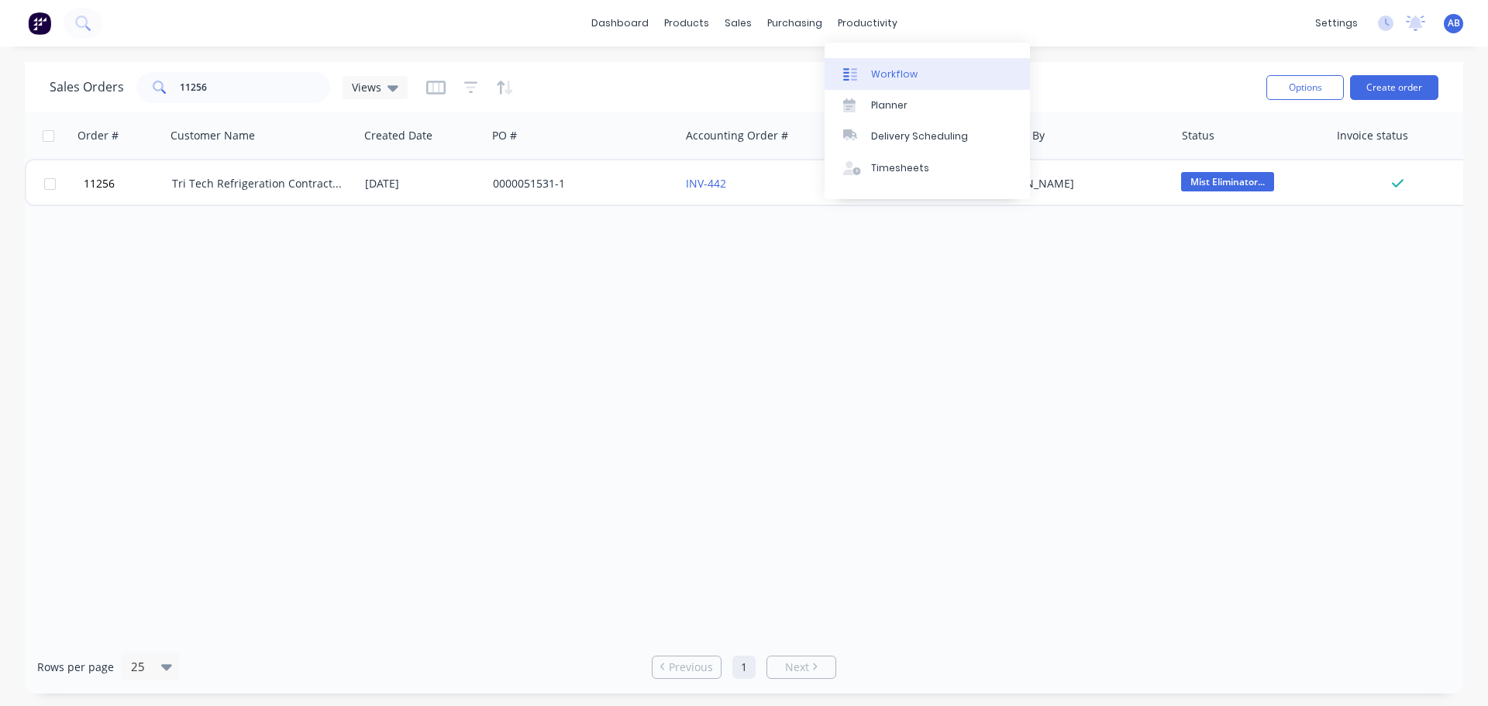
click at [886, 68] on div "Workflow" at bounding box center [894, 74] width 47 height 14
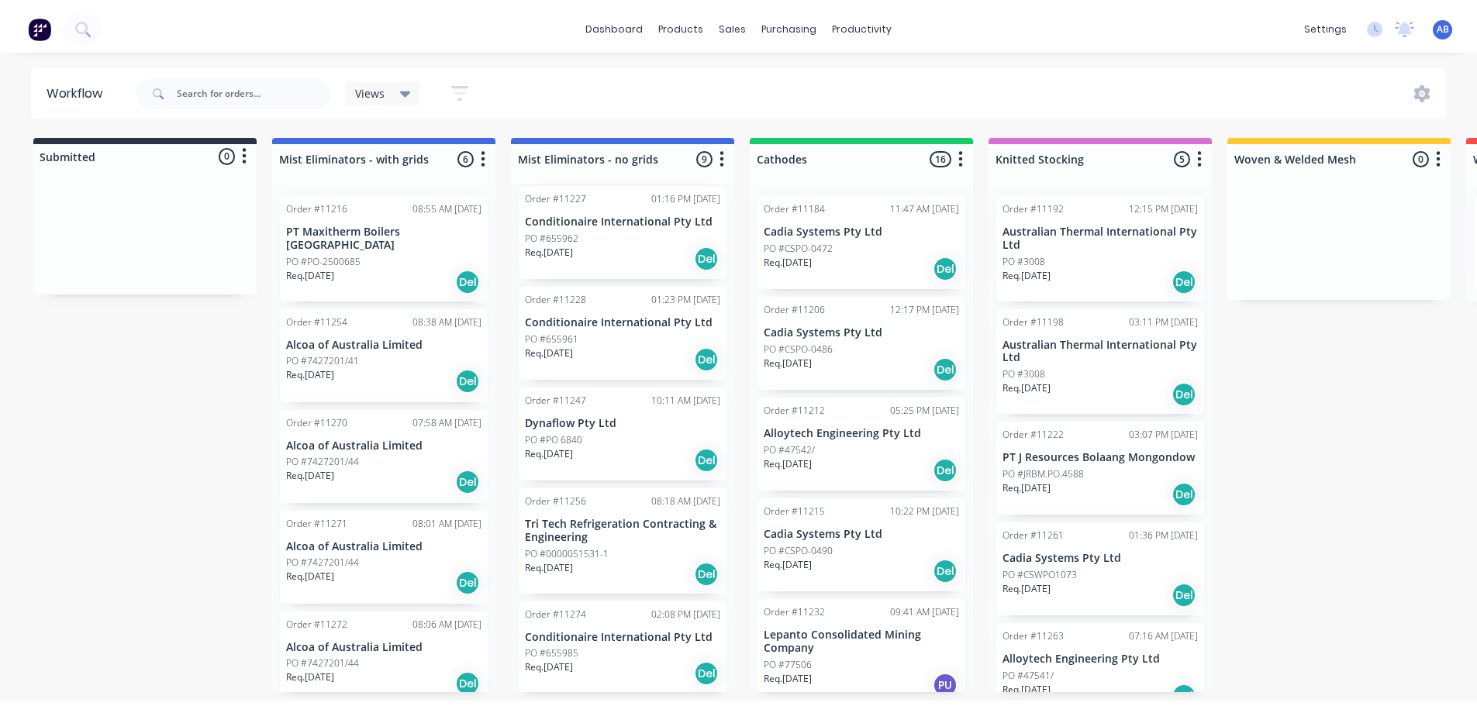
scroll to position [310, 0]
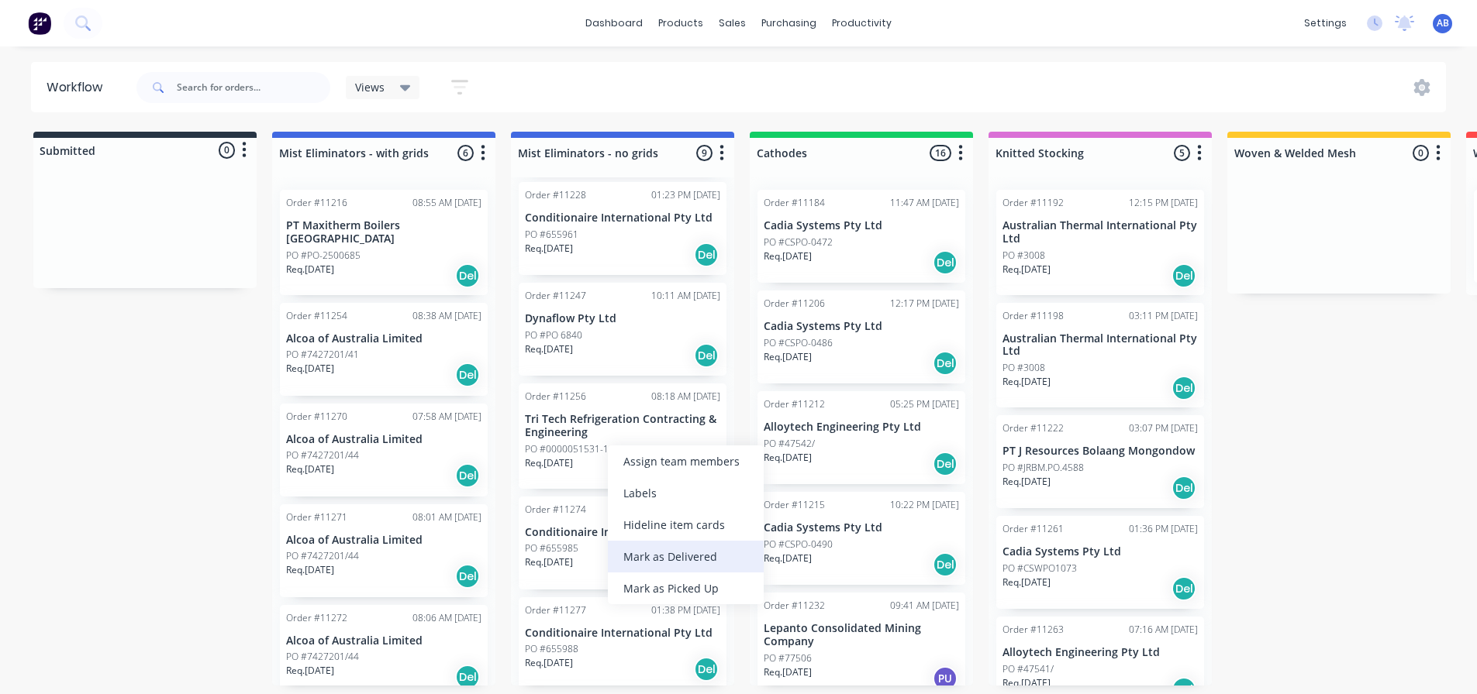
click at [657, 551] on div "Mark as Delivered" at bounding box center [686, 557] width 156 height 32
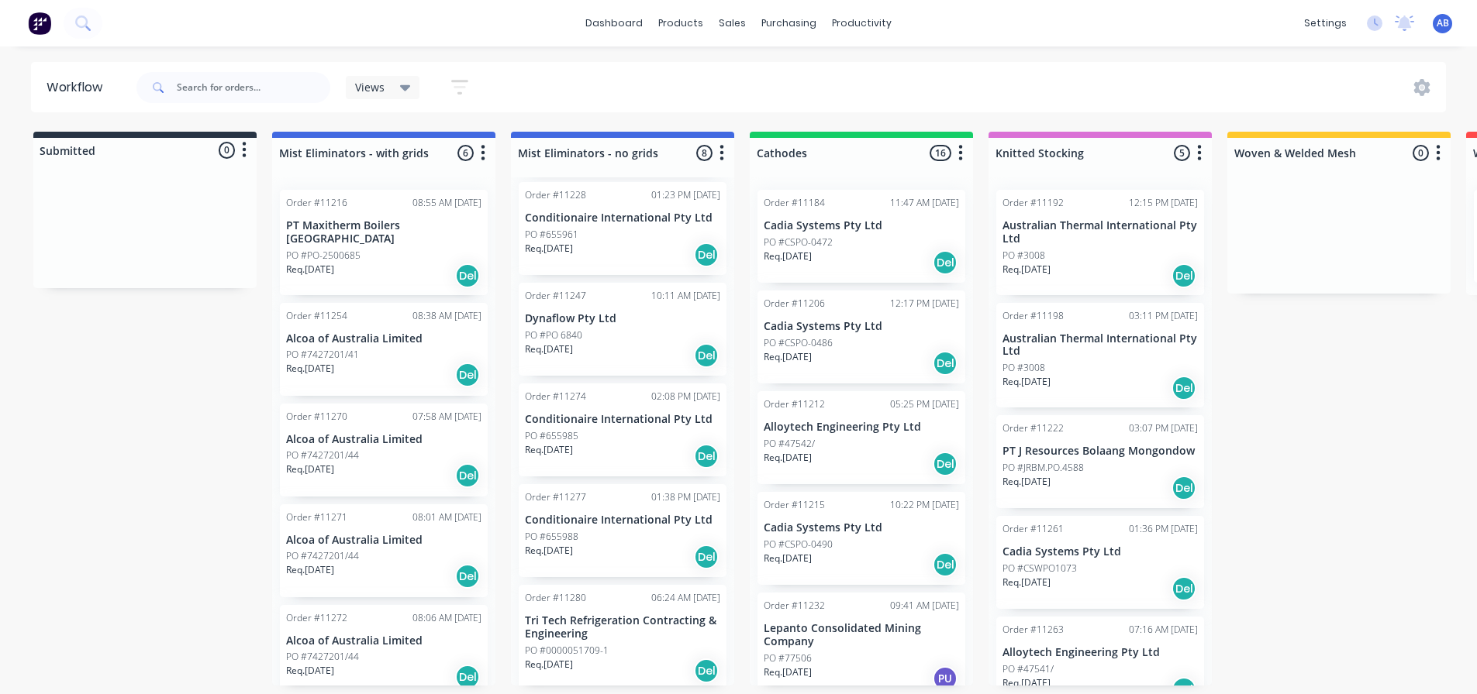
click at [42, 24] on img at bounding box center [39, 23] width 23 height 23
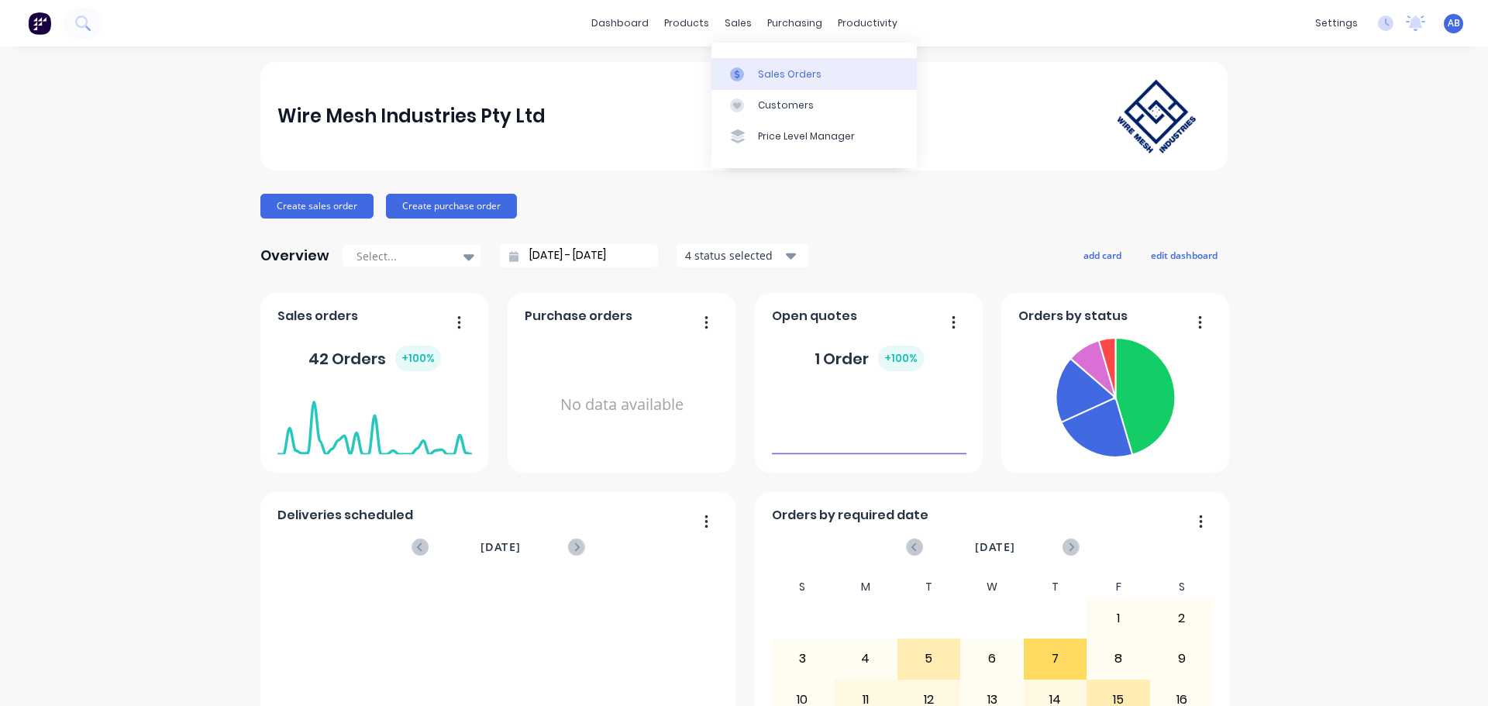
click at [762, 68] on div "Sales Orders" at bounding box center [790, 74] width 64 height 14
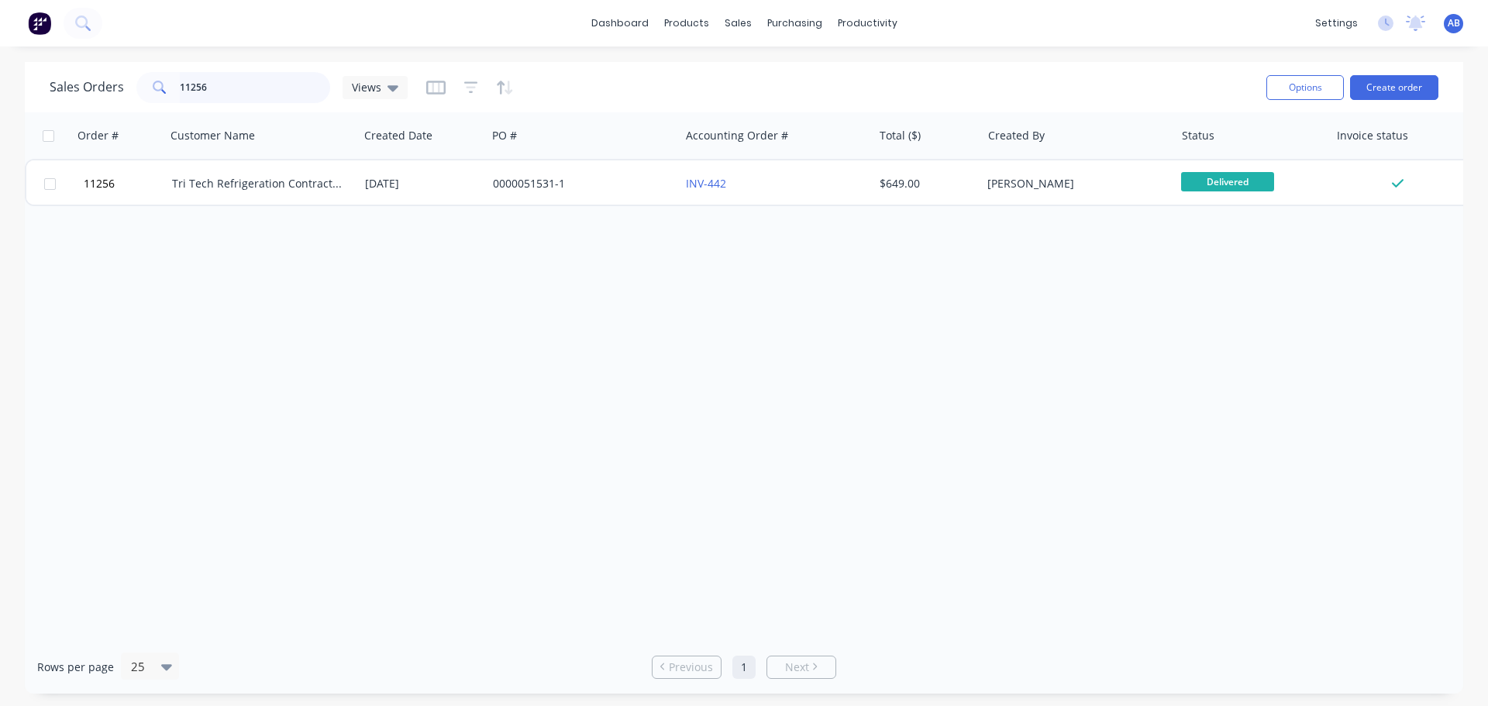
click at [238, 82] on input "11256" at bounding box center [255, 87] width 151 height 31
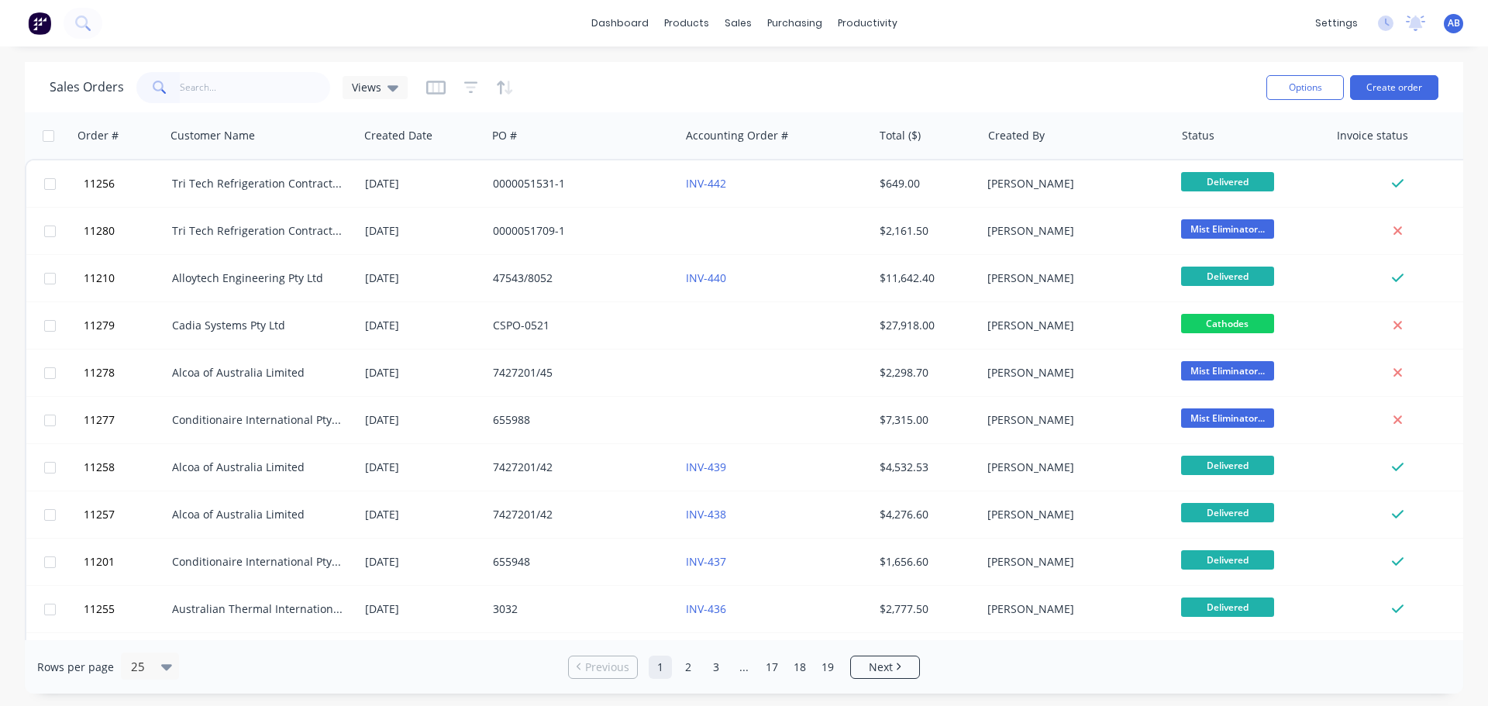
click at [43, 22] on img at bounding box center [39, 23] width 23 height 23
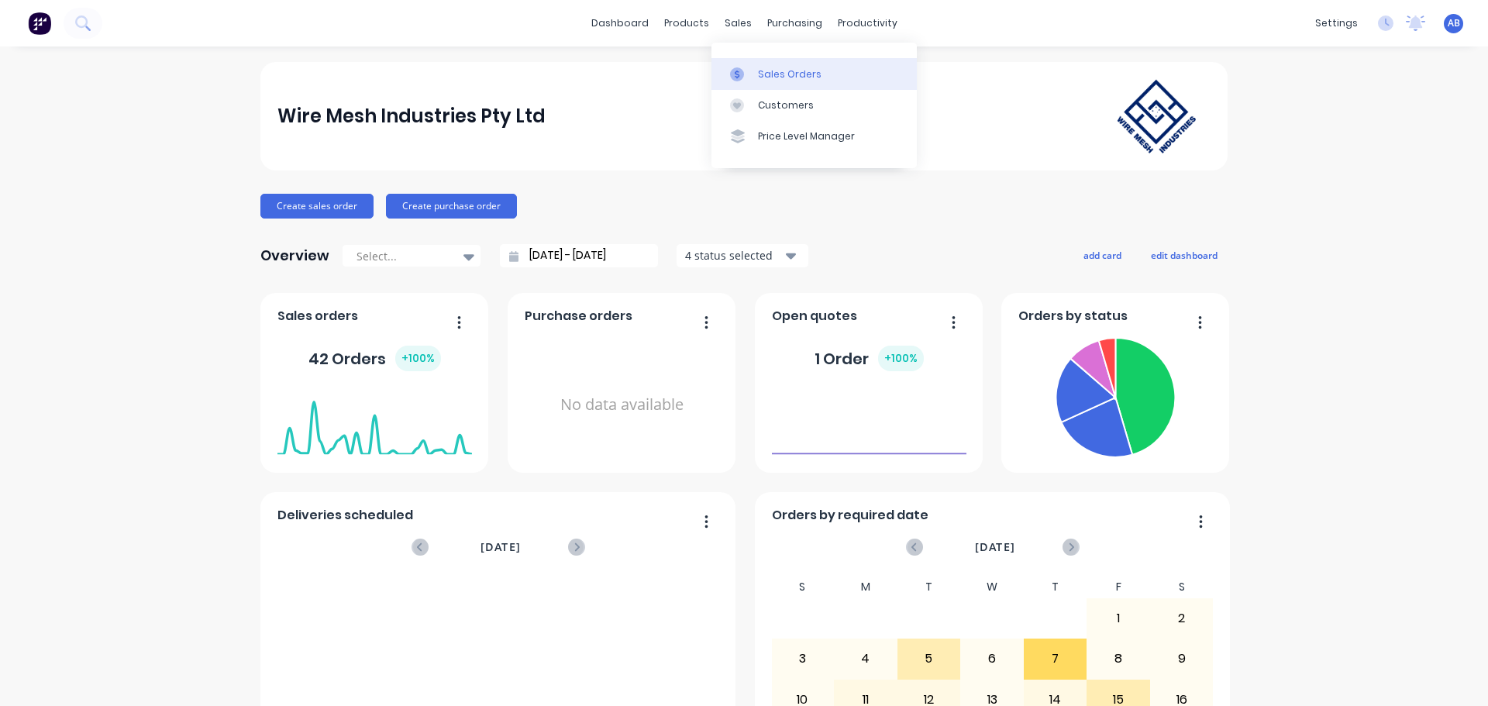
click at [760, 69] on div "Sales Orders" at bounding box center [790, 74] width 64 height 14
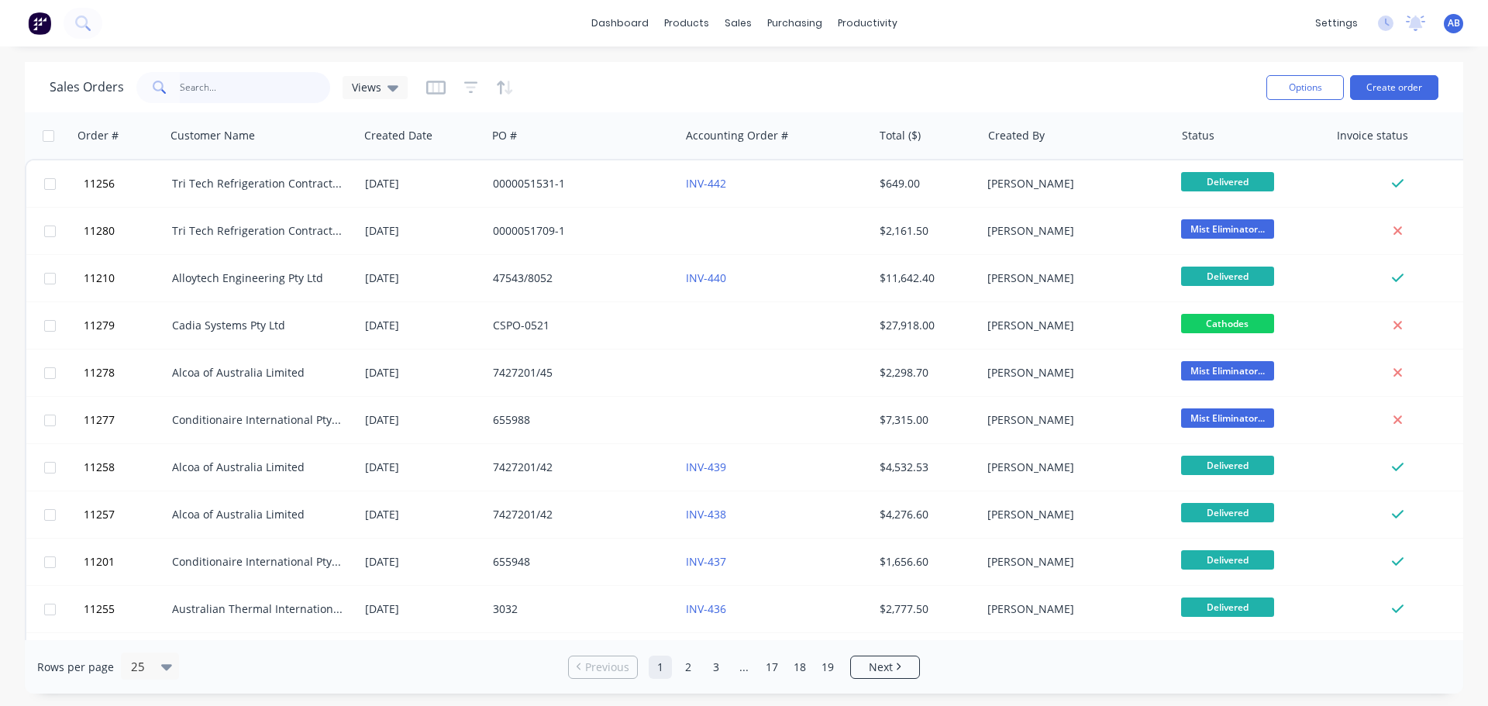
click at [255, 90] on input "text" at bounding box center [255, 87] width 151 height 31
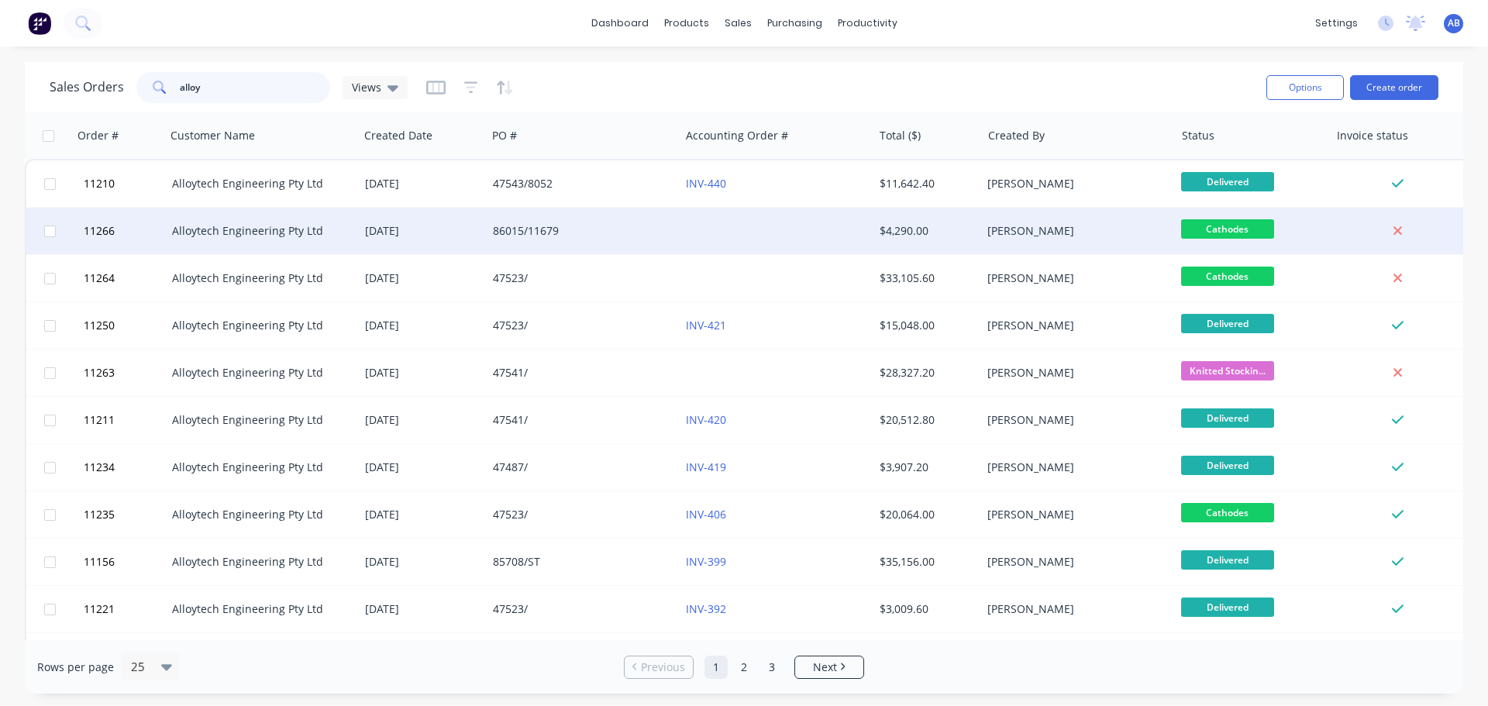
type input "alloy"
click at [613, 236] on div "86015/11679" at bounding box center [579, 231] width 172 height 16
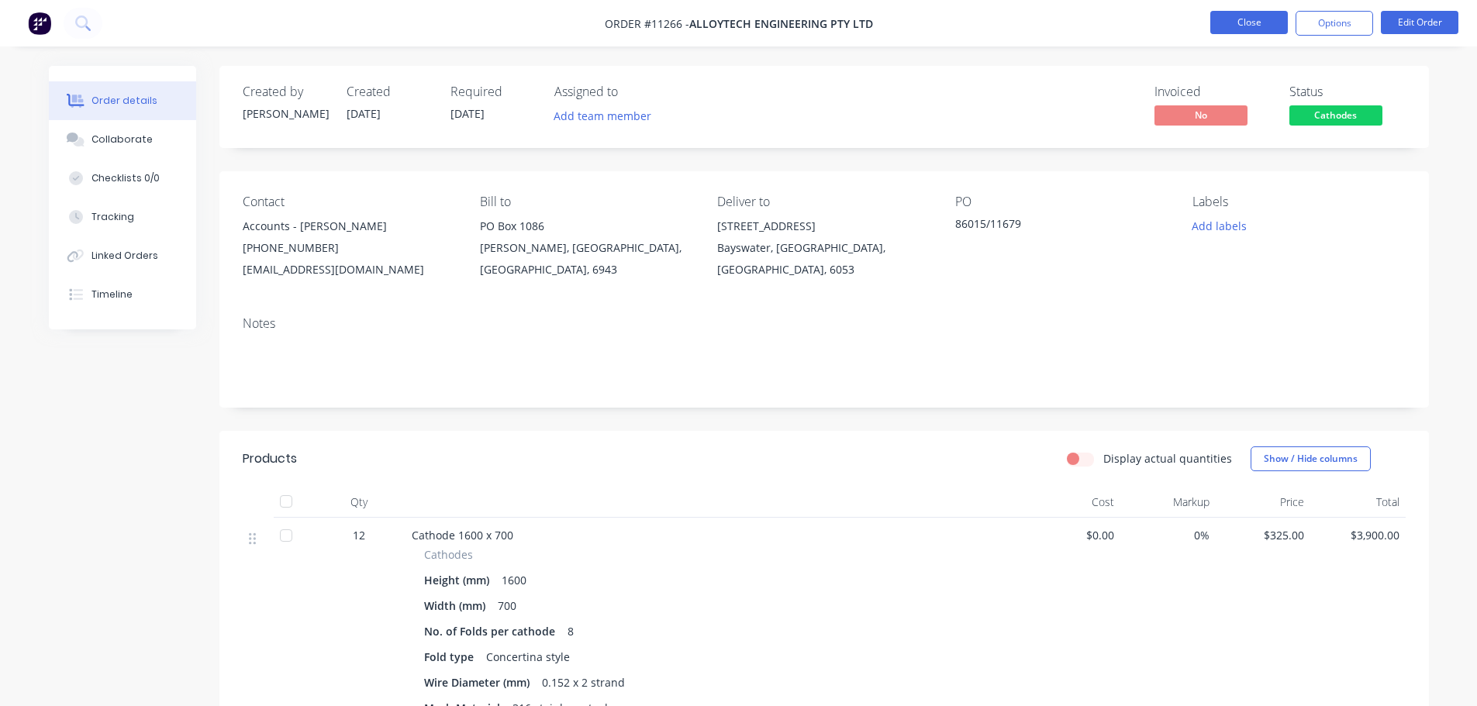
click at [1239, 24] on button "Close" at bounding box center [1249, 22] width 78 height 23
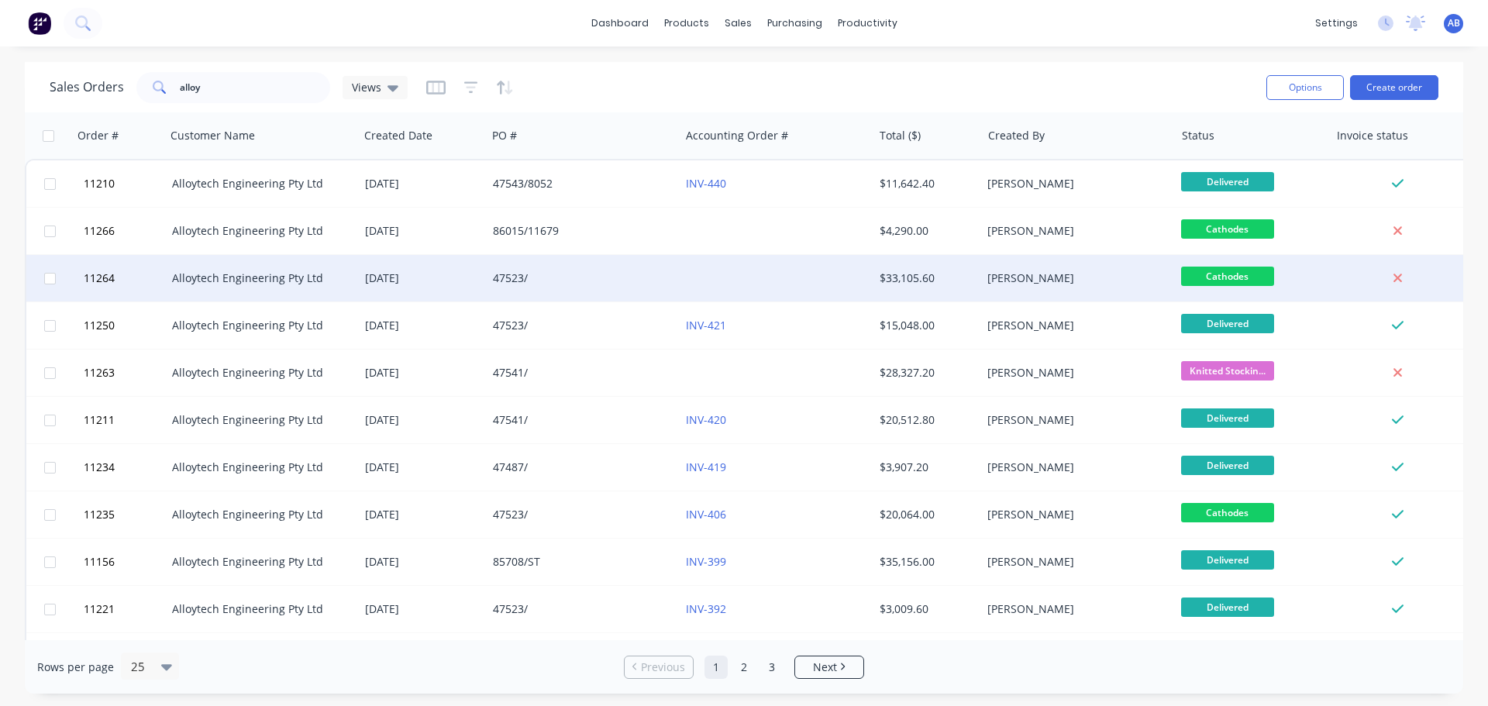
click at [682, 271] on div at bounding box center [776, 278] width 193 height 47
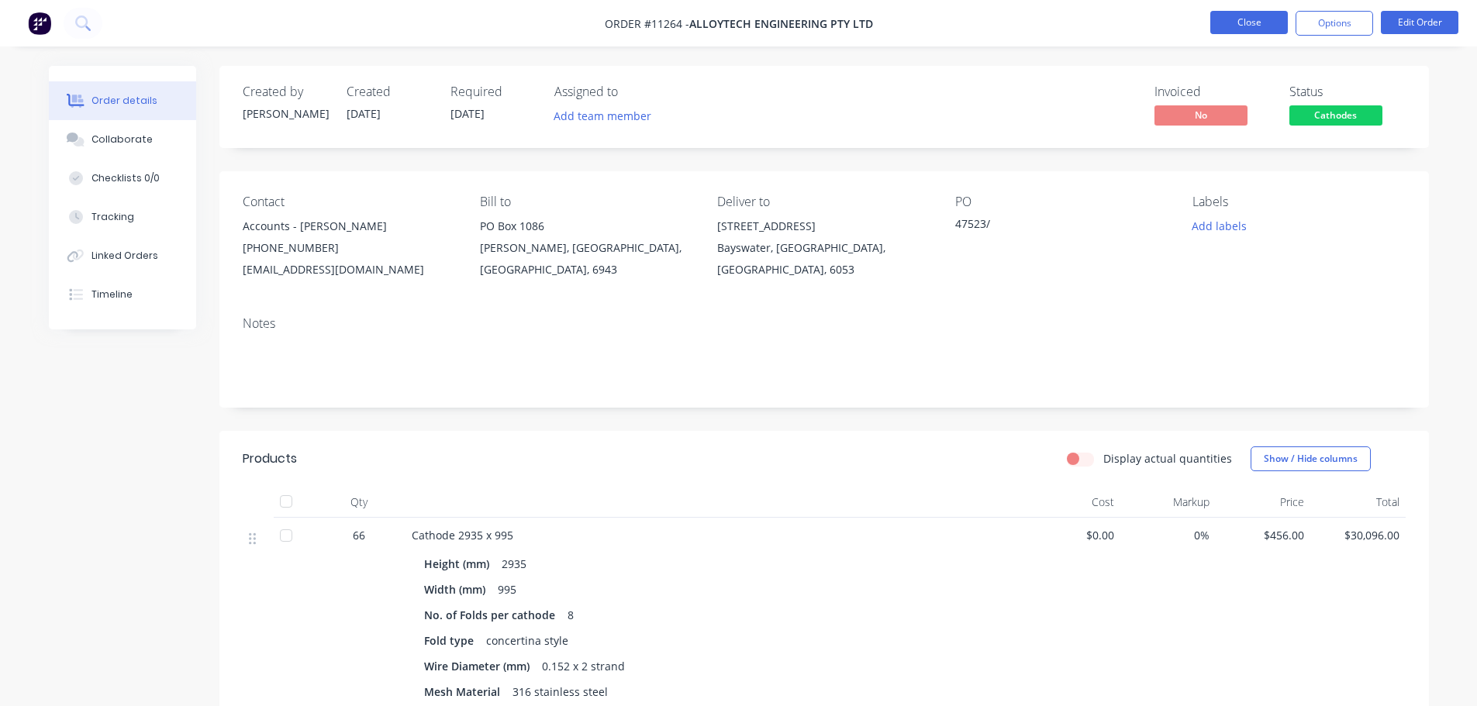
click at [1238, 19] on button "Close" at bounding box center [1249, 22] width 78 height 23
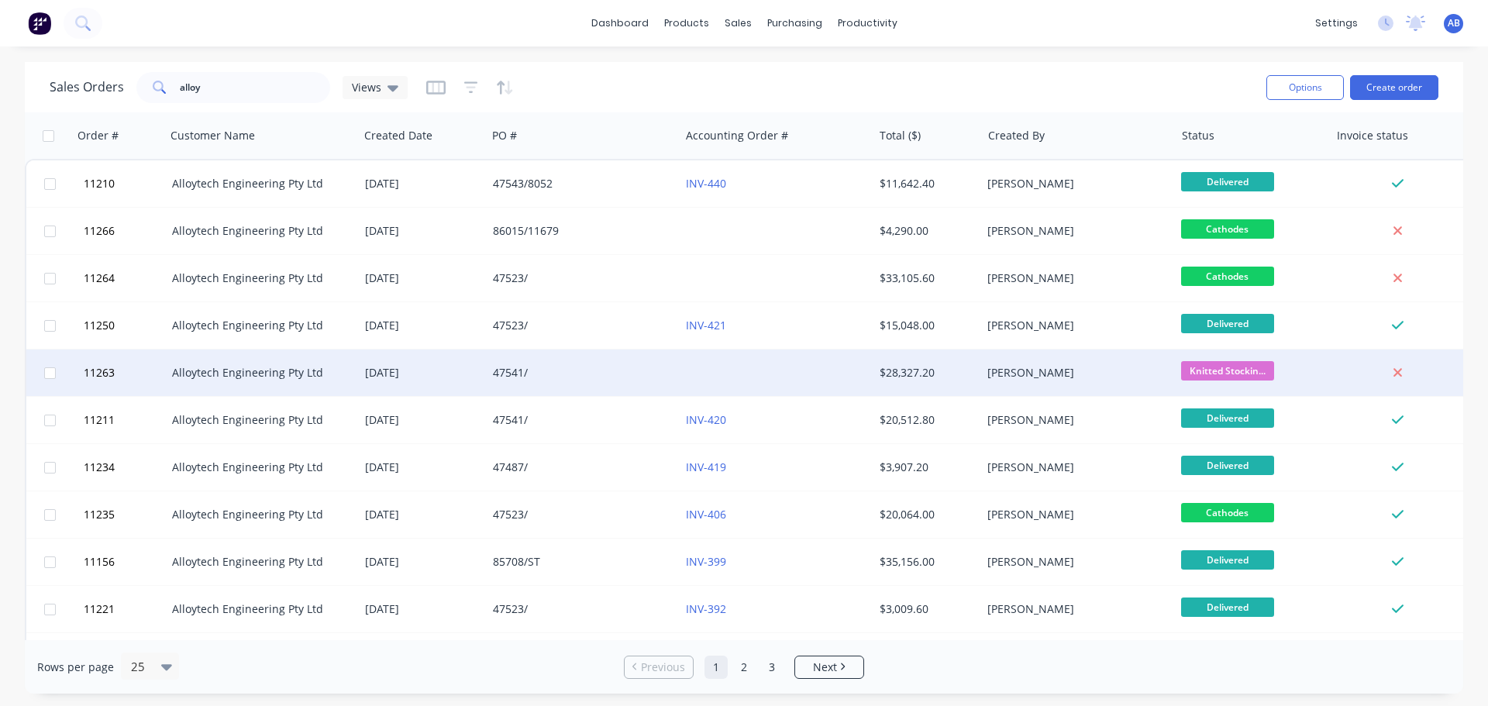
click at [758, 368] on div at bounding box center [776, 373] width 193 height 47
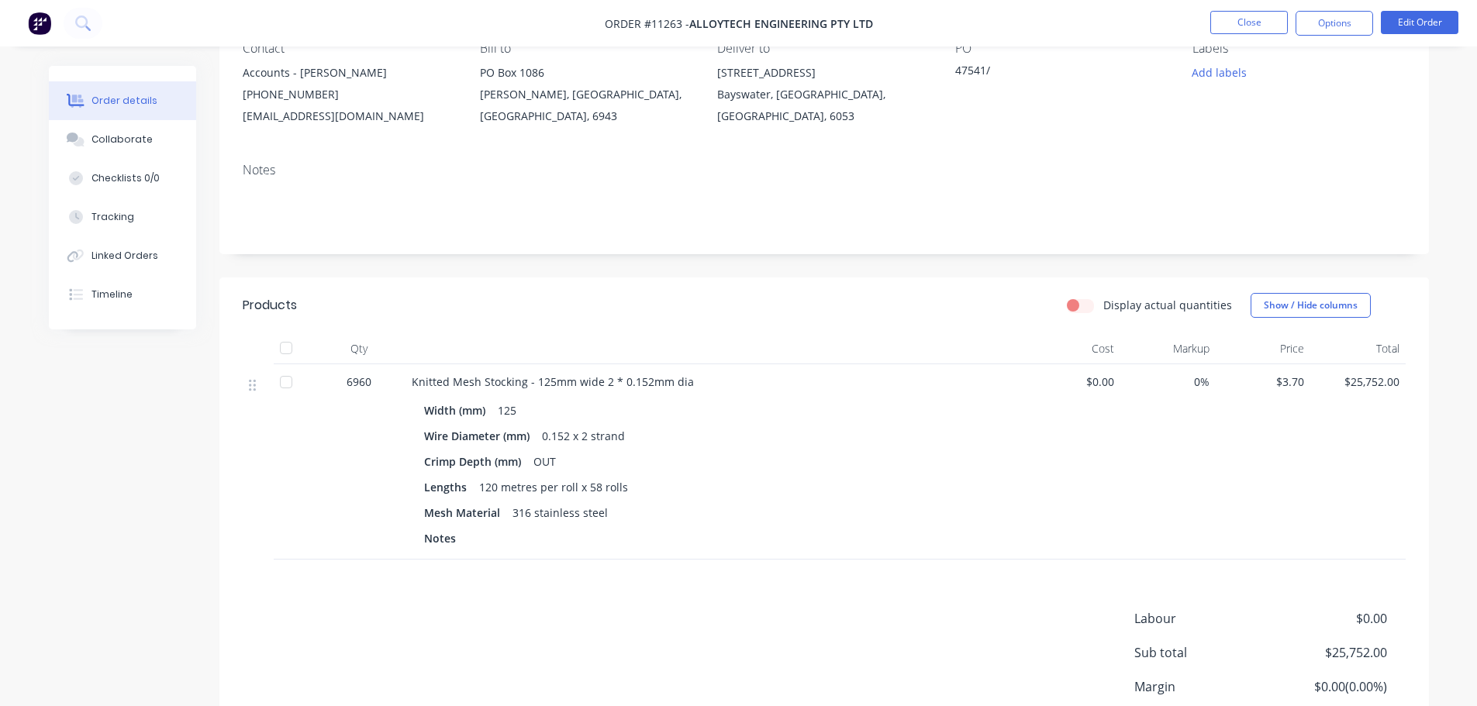
scroll to position [155, 0]
click at [1244, 30] on button "Close" at bounding box center [1249, 22] width 78 height 23
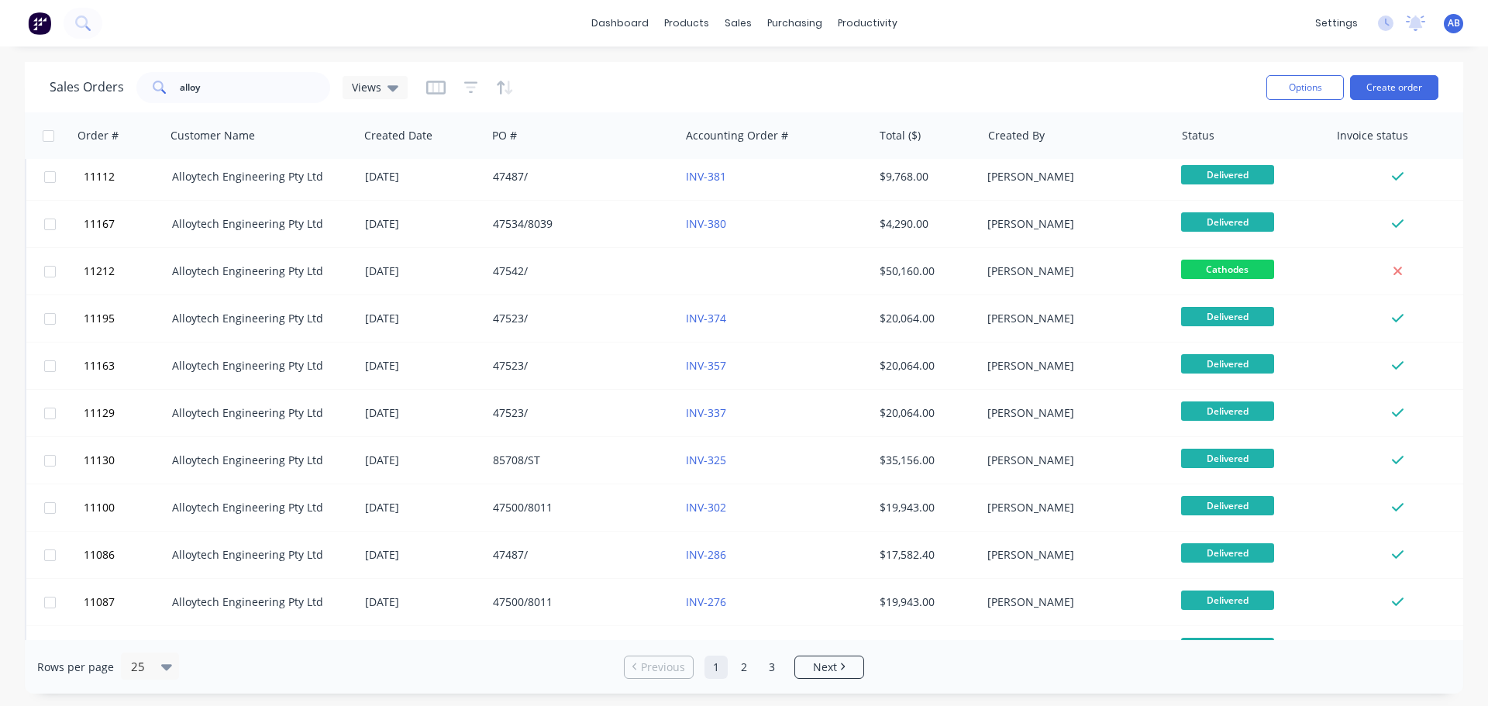
scroll to position [620, 0]
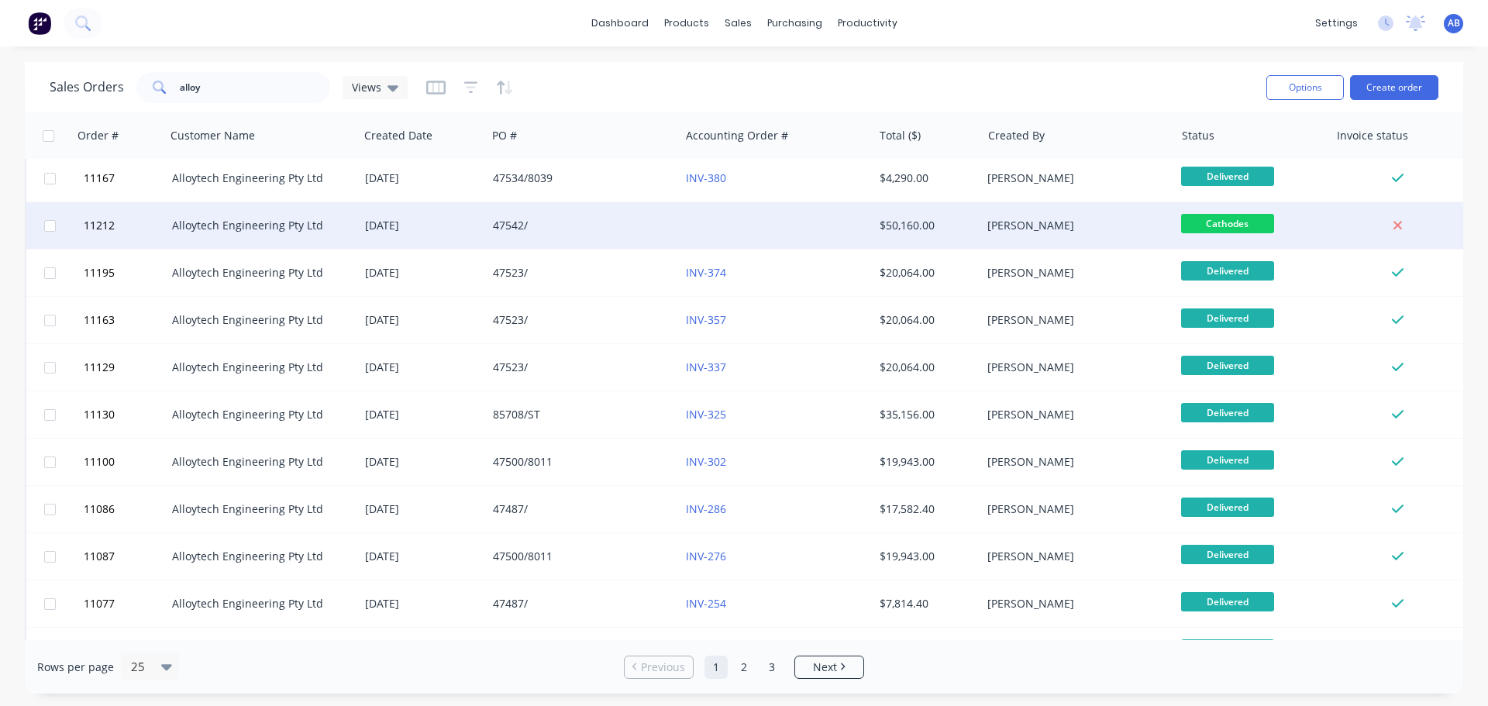
click at [691, 233] on div at bounding box center [776, 225] width 193 height 47
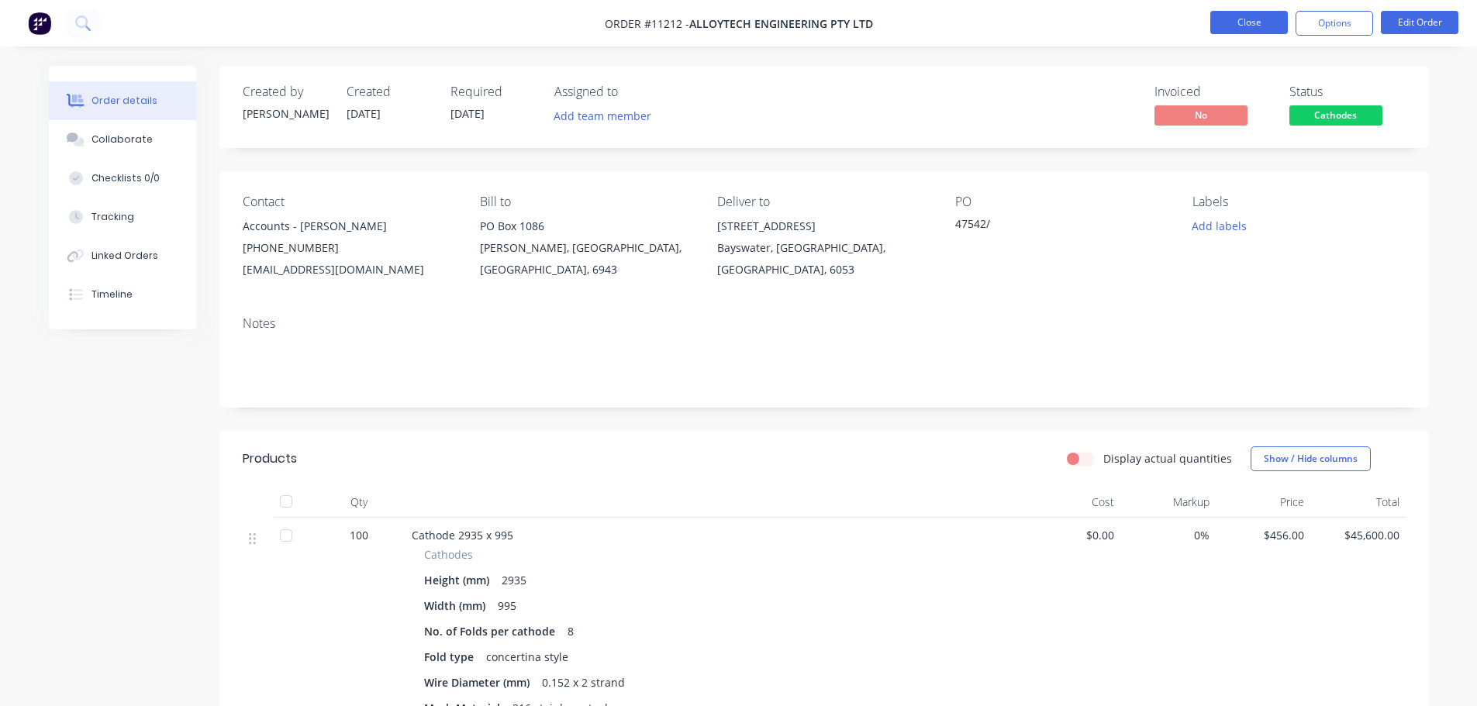
click at [1232, 18] on button "Close" at bounding box center [1249, 22] width 78 height 23
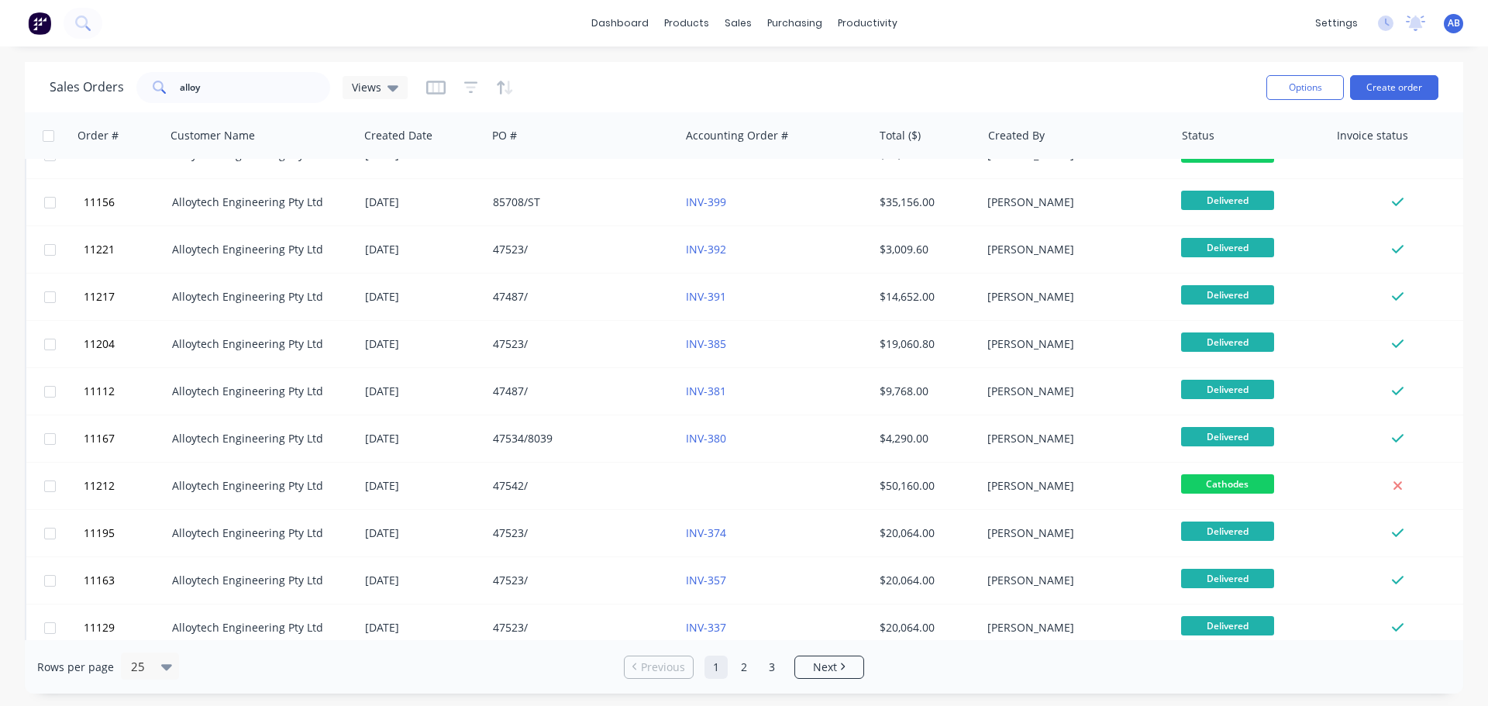
scroll to position [388, 0]
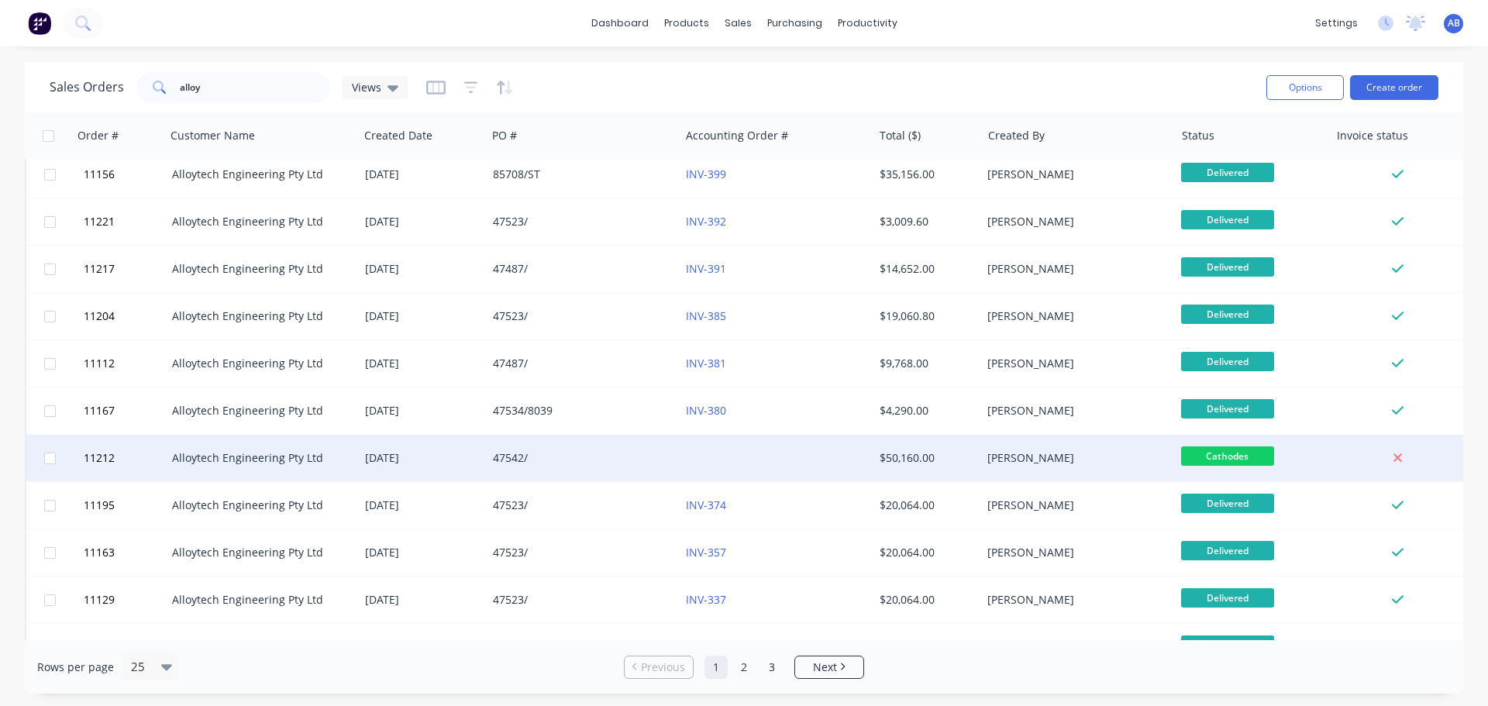
click at [633, 451] on div "47542/" at bounding box center [579, 458] width 172 height 16
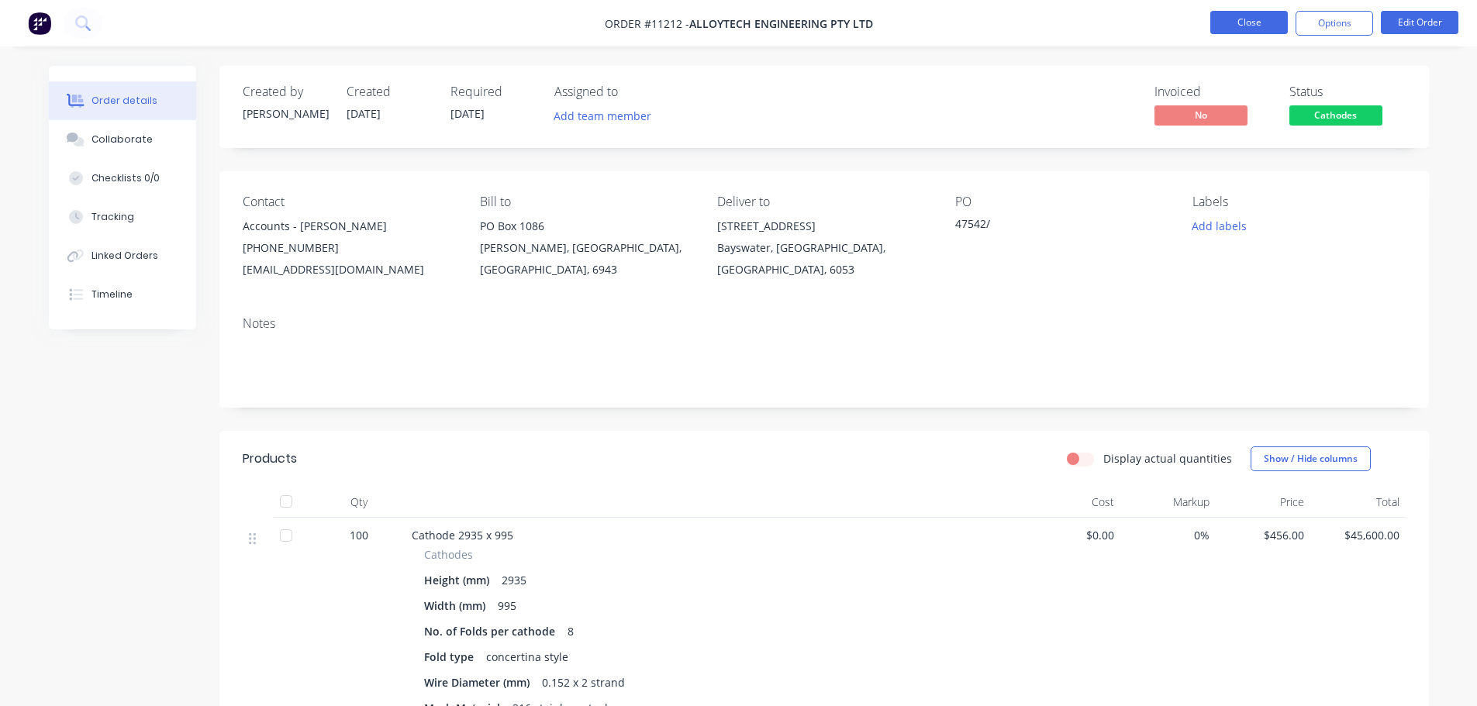
click at [1251, 22] on button "Close" at bounding box center [1249, 22] width 78 height 23
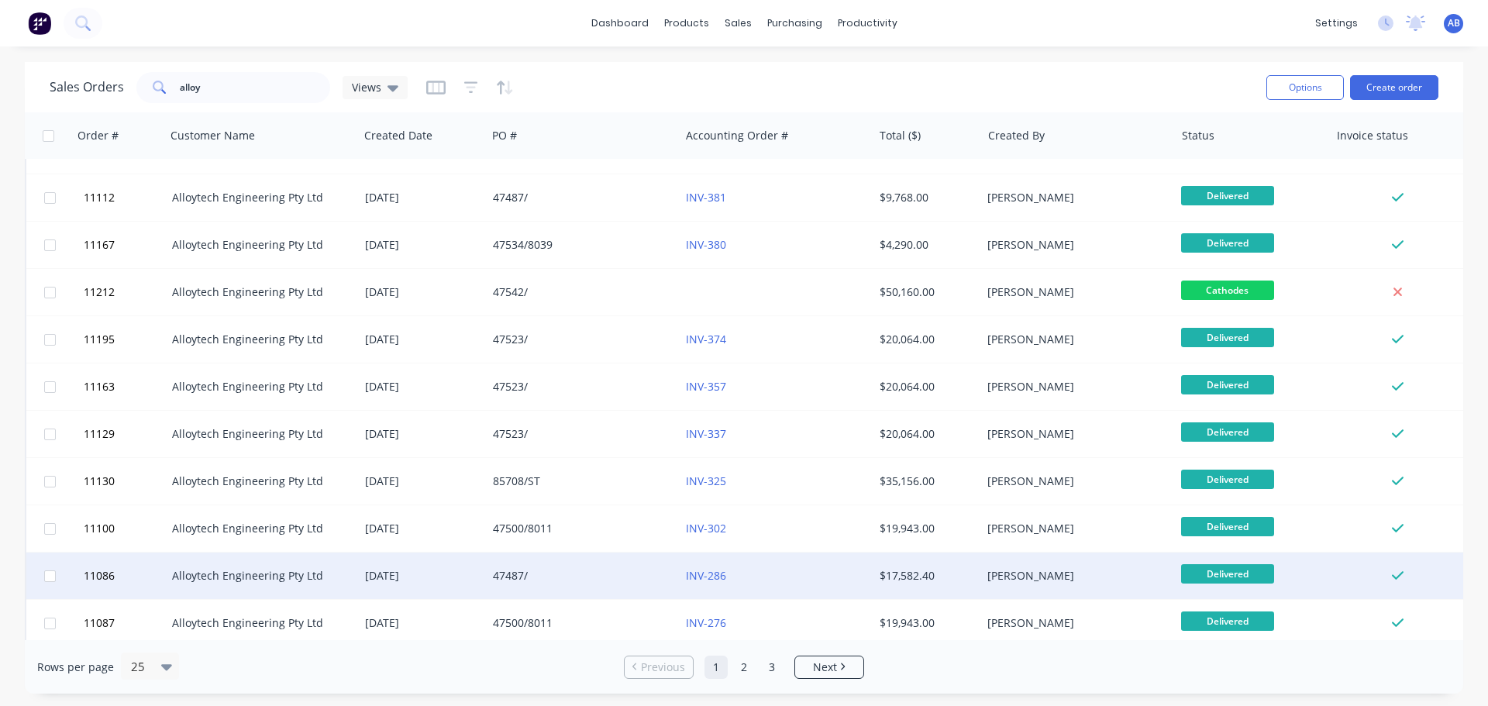
scroll to position [476, 0]
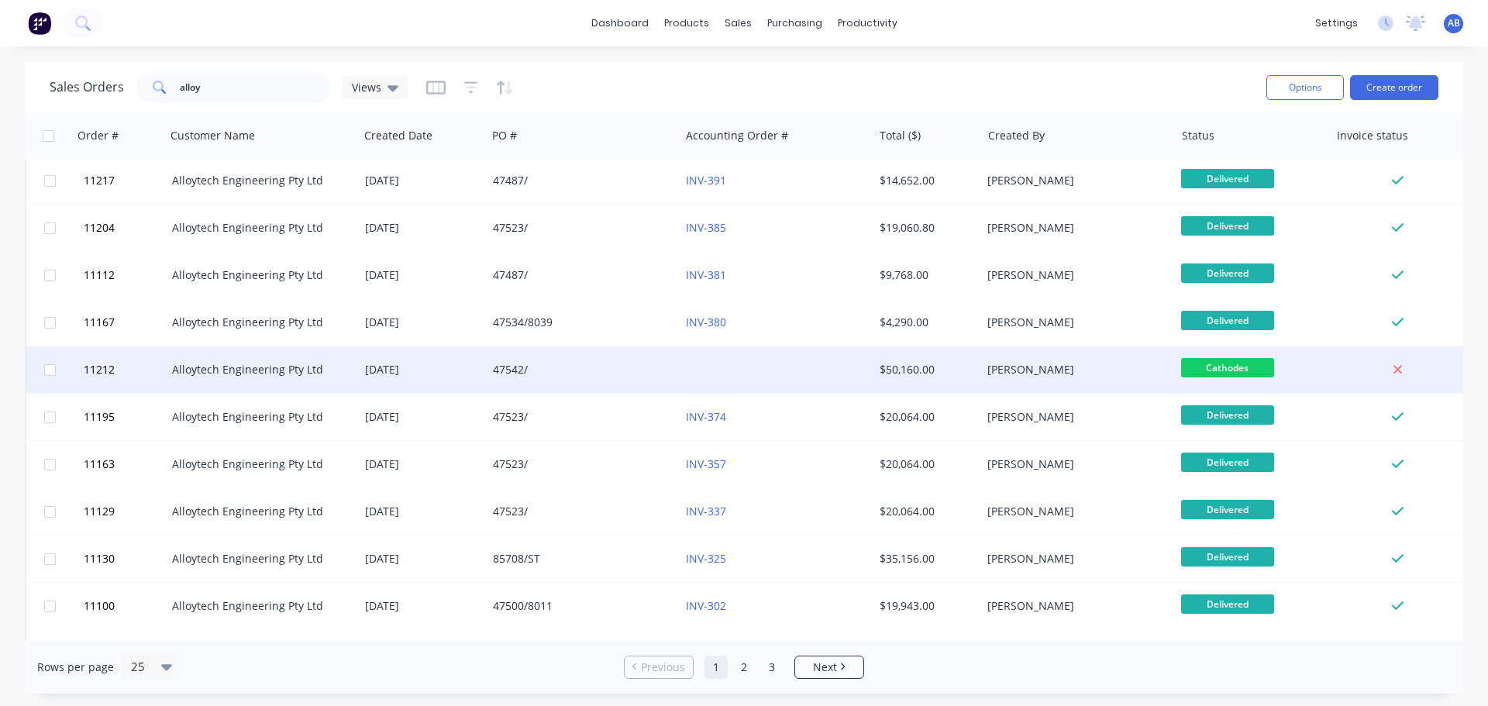
click at [706, 370] on div at bounding box center [776, 369] width 193 height 47
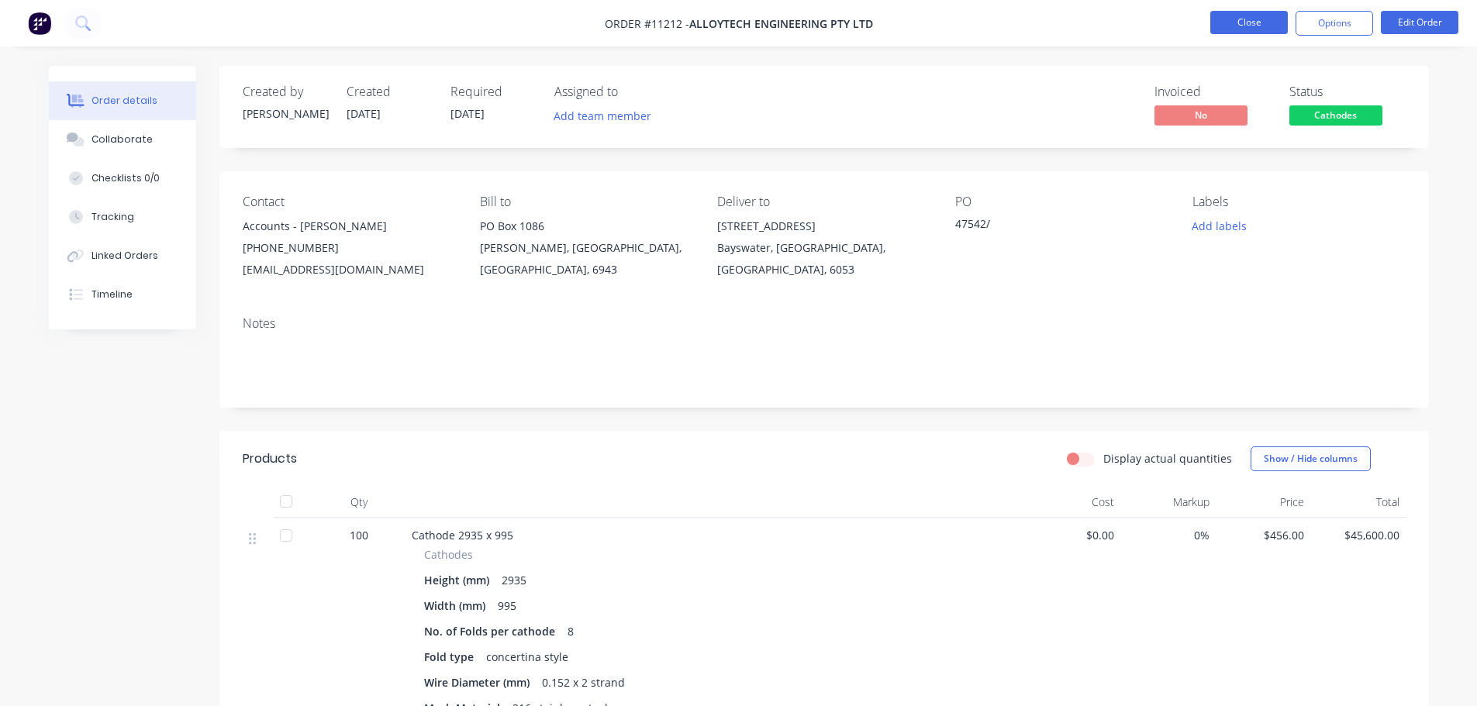
click at [1233, 25] on button "Close" at bounding box center [1249, 22] width 78 height 23
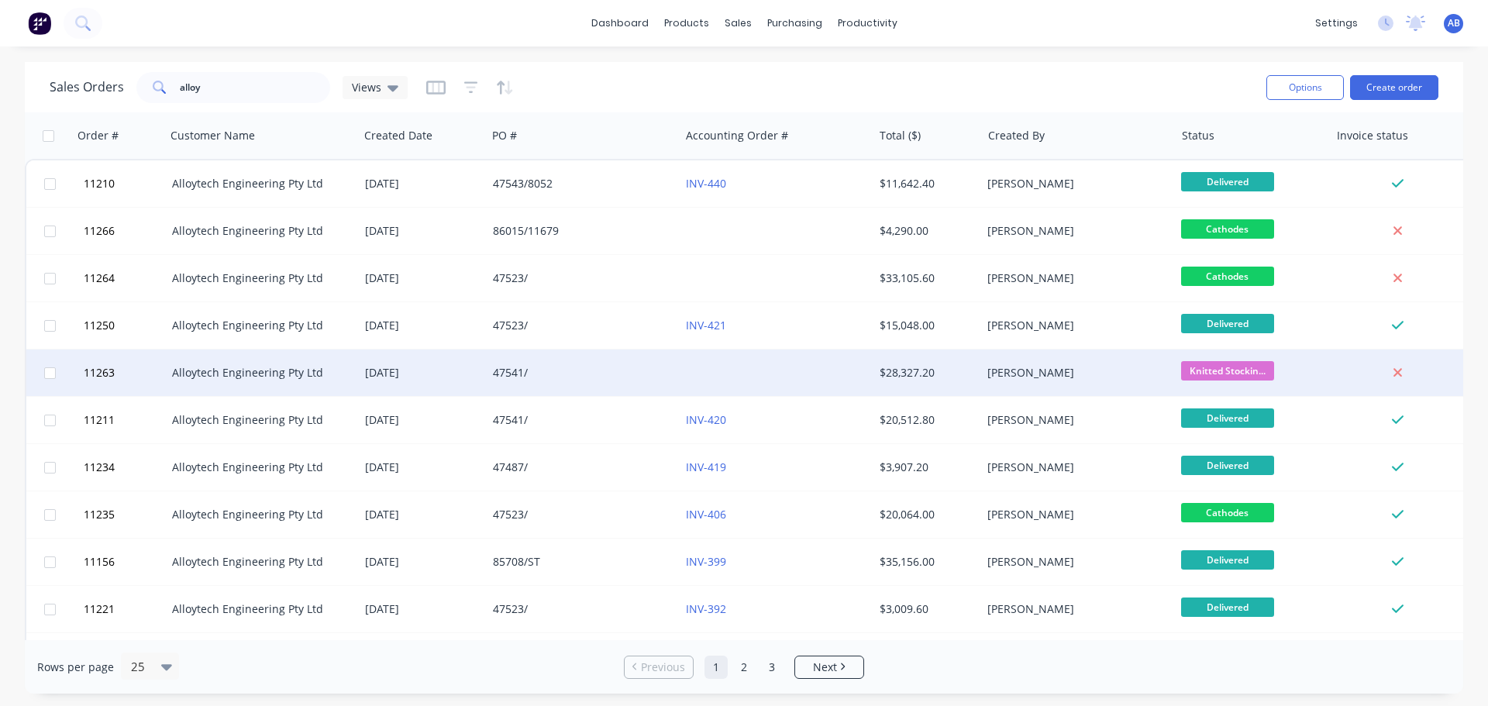
click at [679, 373] on div "47541/" at bounding box center [583, 373] width 193 height 47
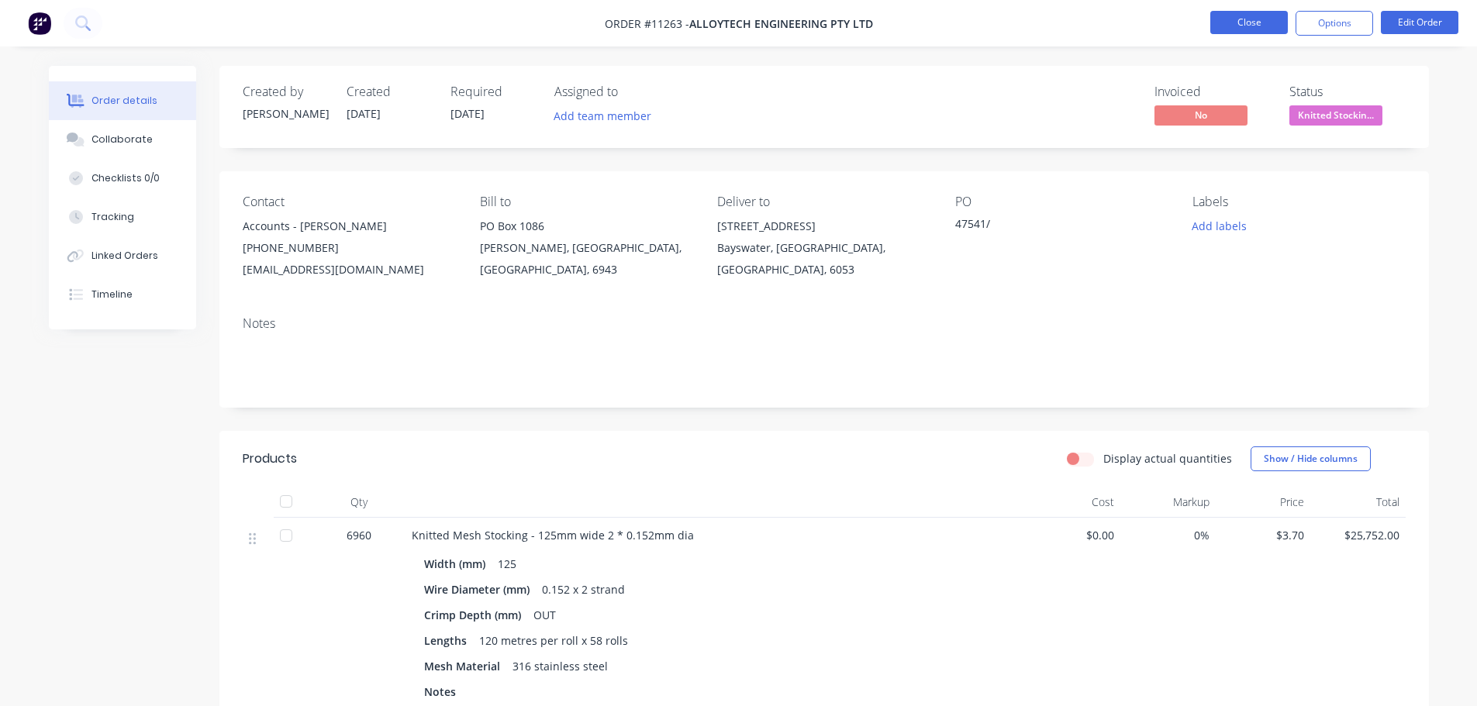
click at [1247, 15] on button "Close" at bounding box center [1249, 22] width 78 height 23
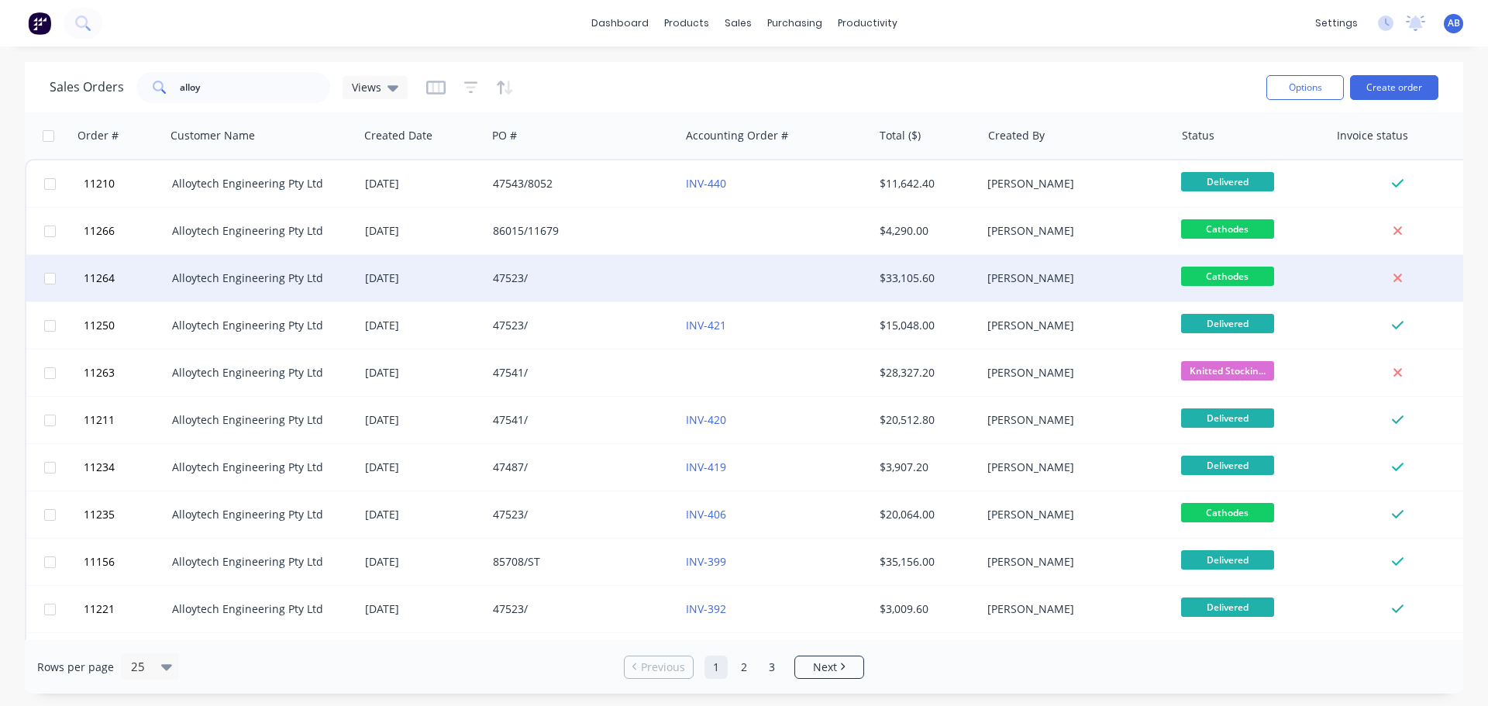
click at [698, 272] on div at bounding box center [776, 278] width 193 height 47
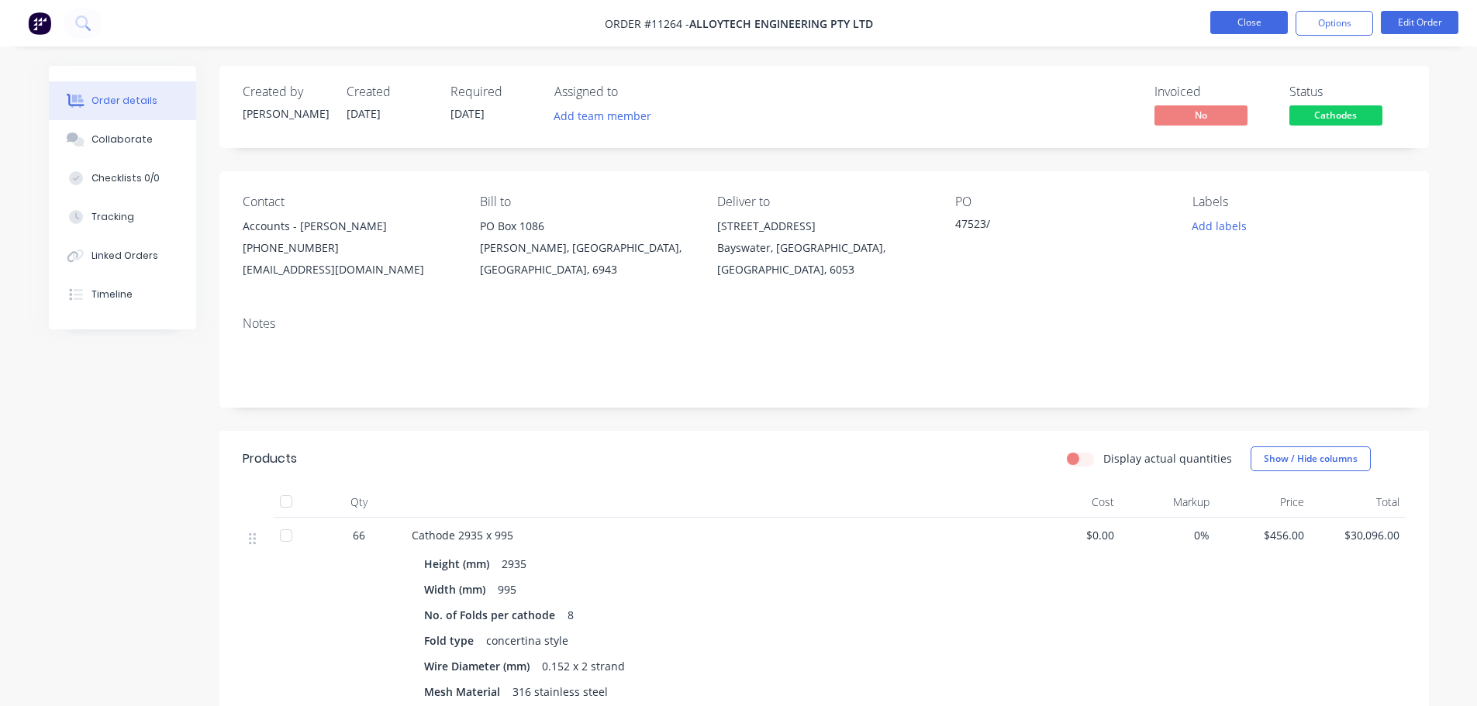
click at [1227, 31] on button "Close" at bounding box center [1249, 22] width 78 height 23
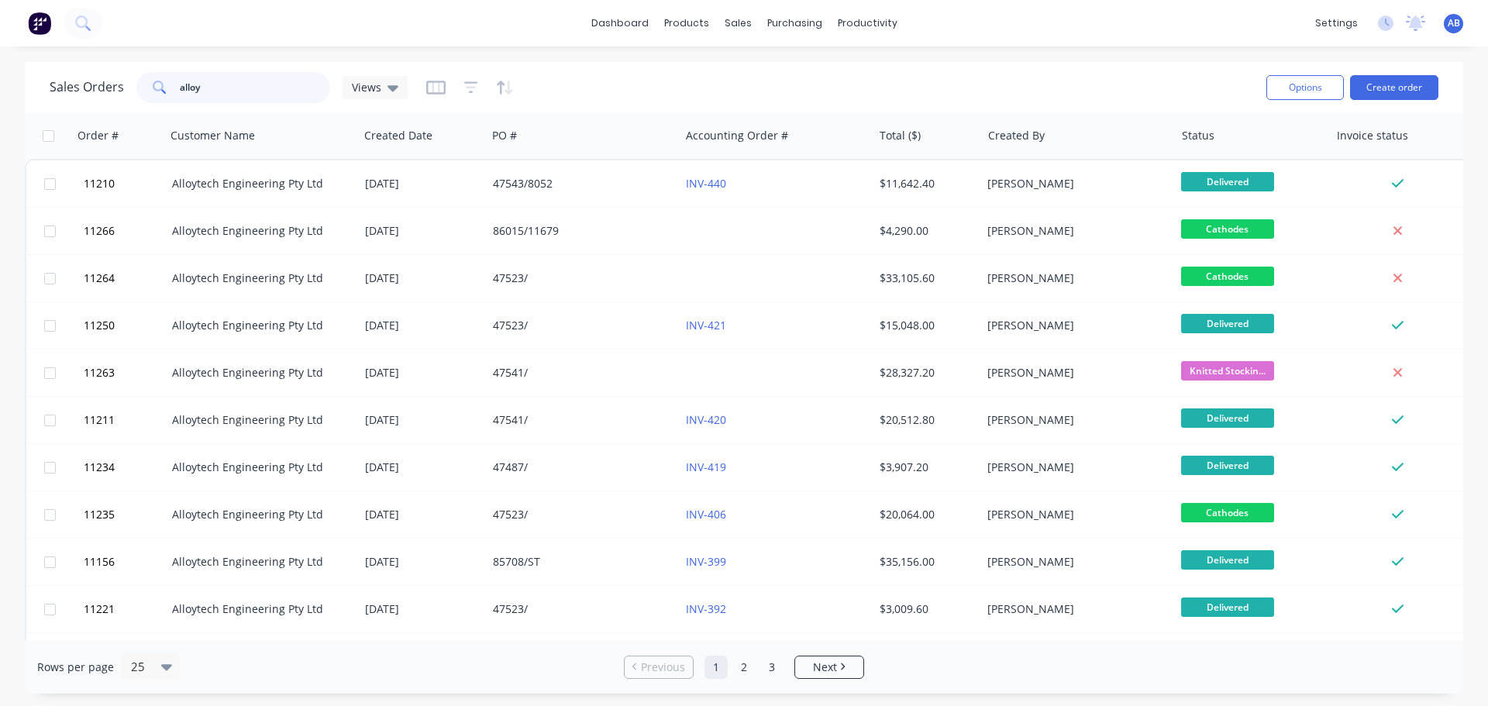
click at [184, 85] on input "alloy" at bounding box center [255, 87] width 151 height 31
click at [218, 86] on input "alloy" at bounding box center [255, 87] width 151 height 31
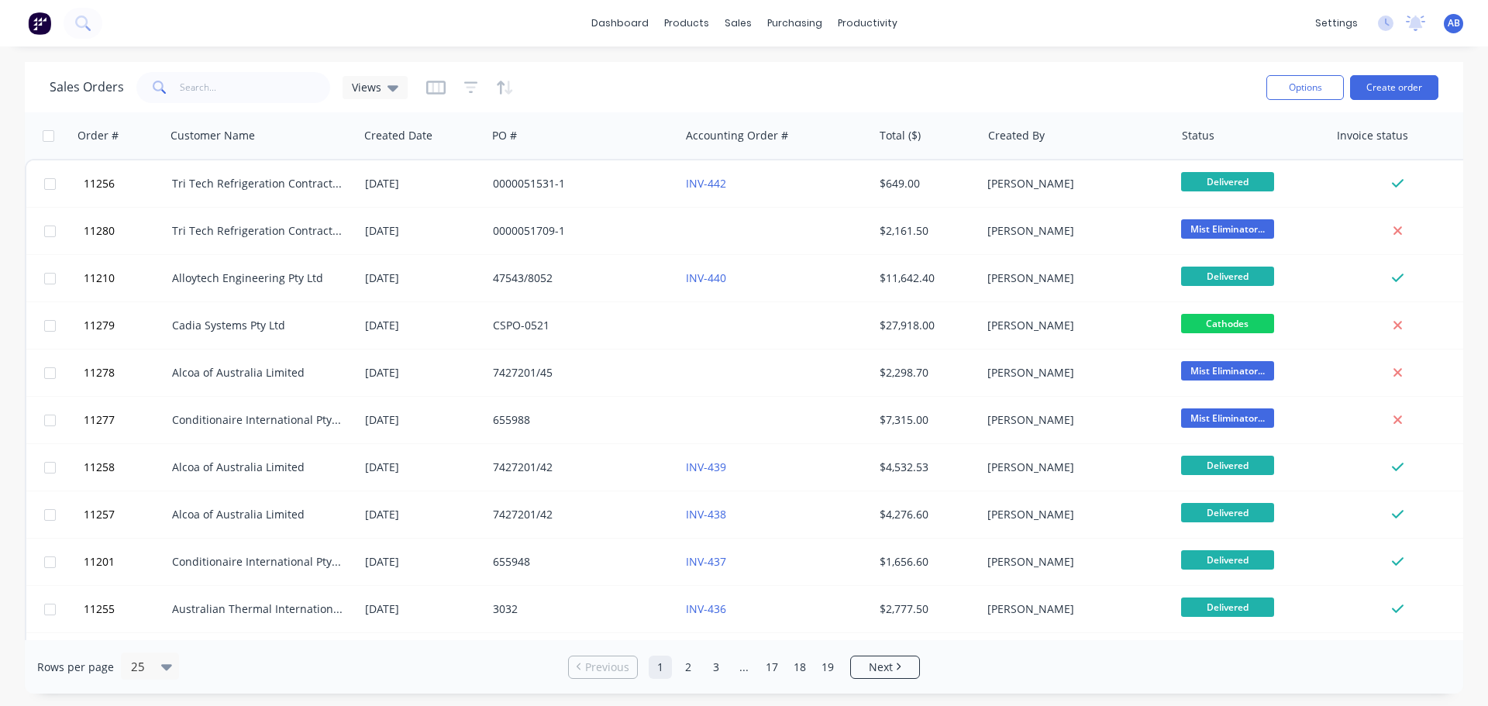
click at [50, 29] on img at bounding box center [39, 23] width 23 height 23
